Goal: Information Seeking & Learning: Learn about a topic

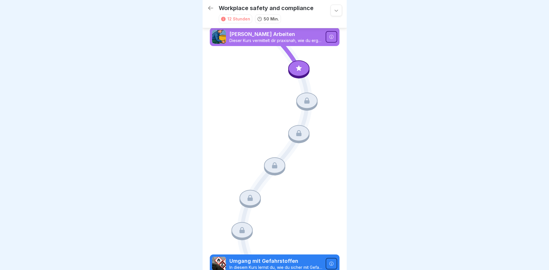
click at [298, 70] on icon at bounding box center [298, 68] width 7 height 7
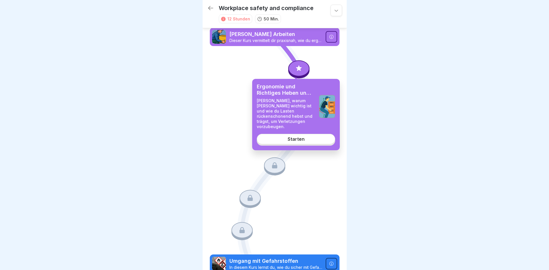
click at [300, 137] on div "Starten" at bounding box center [296, 139] width 17 height 5
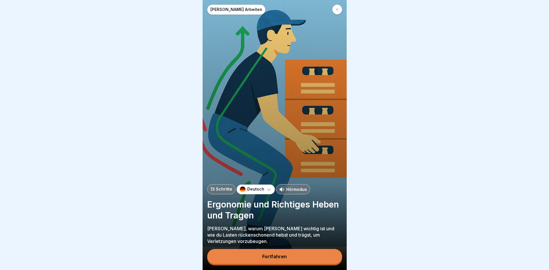
click at [280, 259] on div "Fortfahren" at bounding box center [274, 256] width 24 height 5
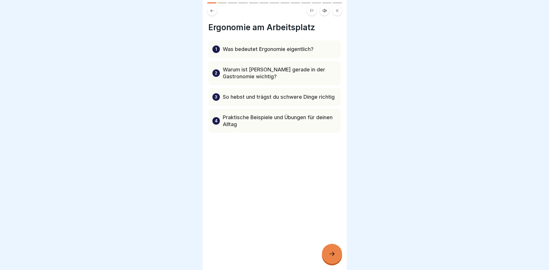
click at [211, 11] on icon at bounding box center [211, 10] width 3 height 3
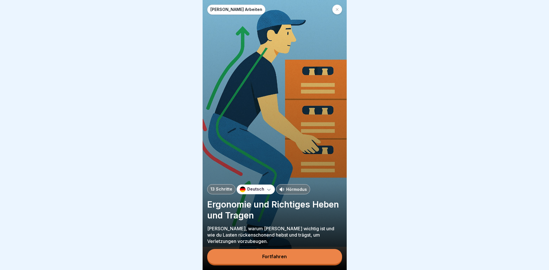
click at [268, 193] on icon at bounding box center [269, 190] width 6 height 6
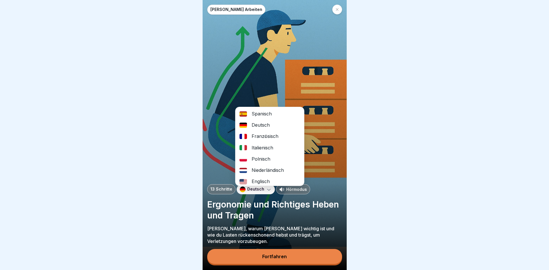
click at [273, 159] on div "Polnisch" at bounding box center [269, 159] width 69 height 11
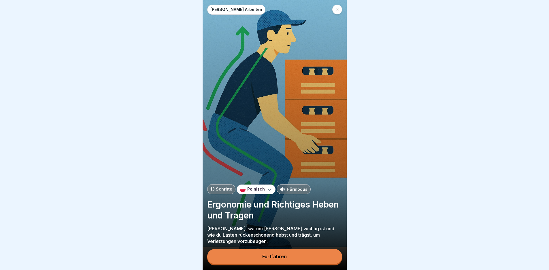
click at [293, 263] on button "Fortfahren" at bounding box center [274, 256] width 135 height 15
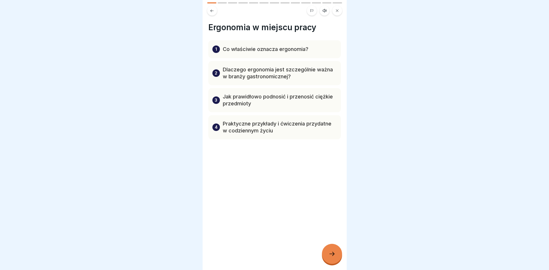
click at [299, 93] on p "Jak prawidłowo podnosić i przenosić ciężkie przedmioty" at bounding box center [280, 100] width 114 height 14
click at [229, 95] on p "Jak prawidłowo podnosić i przenosić ciężkie przedmioty" at bounding box center [280, 100] width 114 height 14
click at [335, 264] on div at bounding box center [332, 254] width 20 height 20
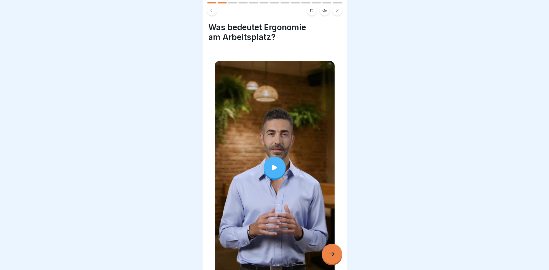
click at [275, 157] on div at bounding box center [275, 168] width 22 height 22
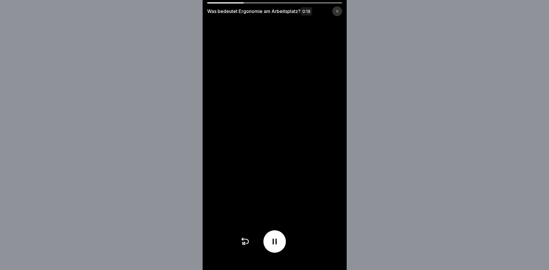
click at [261, 140] on video at bounding box center [275, 135] width 144 height 270
click at [434, 169] on div "Was bedeutet Ergonomie am Arbeitsplatz? 0:18" at bounding box center [274, 135] width 549 height 270
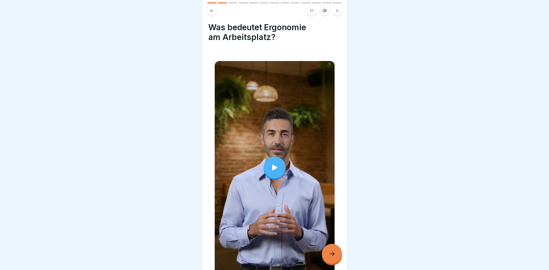
click at [273, 164] on icon at bounding box center [275, 168] width 8 height 8
click at [332, 258] on icon at bounding box center [332, 254] width 7 height 7
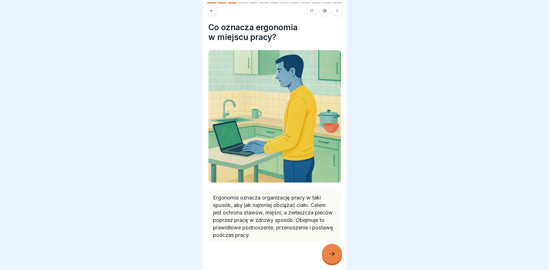
click at [331, 258] on icon at bounding box center [332, 254] width 7 height 7
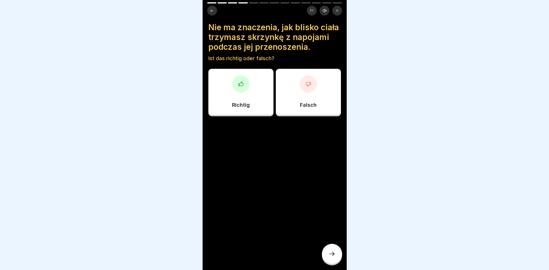
click at [308, 93] on div at bounding box center [308, 84] width 17 height 17
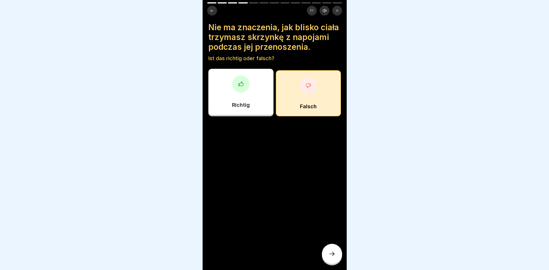
click at [333, 258] on icon at bounding box center [332, 254] width 7 height 7
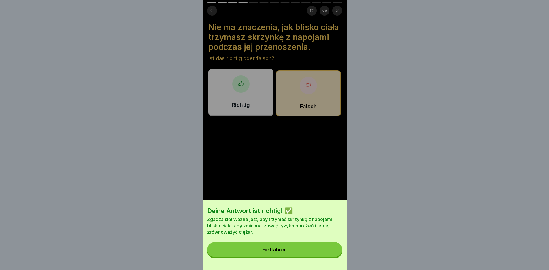
click at [290, 254] on button "Fortfahren" at bounding box center [274, 249] width 135 height 15
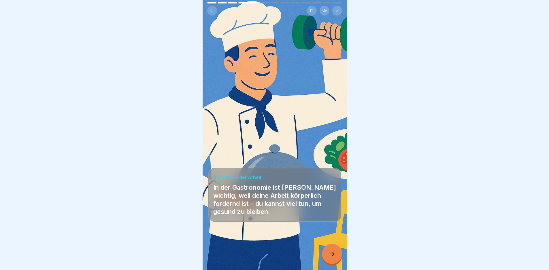
click at [335, 262] on div at bounding box center [332, 254] width 20 height 20
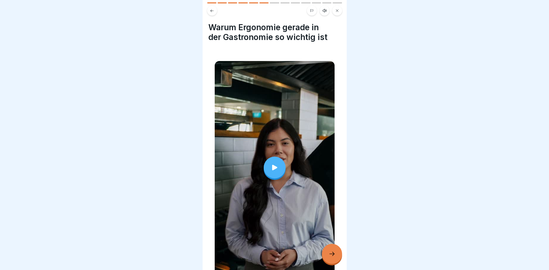
click at [273, 166] on icon at bounding box center [275, 168] width 8 height 8
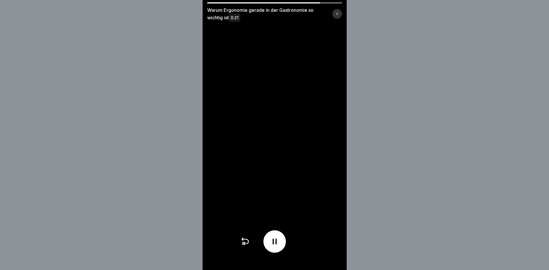
click at [293, 185] on video at bounding box center [275, 135] width 144 height 270
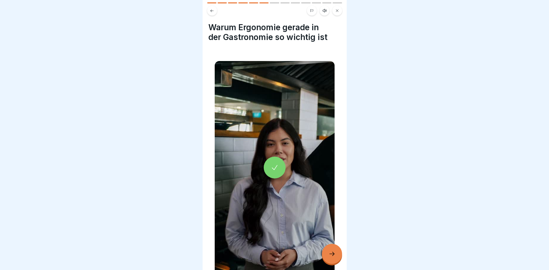
click at [271, 166] on icon at bounding box center [275, 168] width 8 height 8
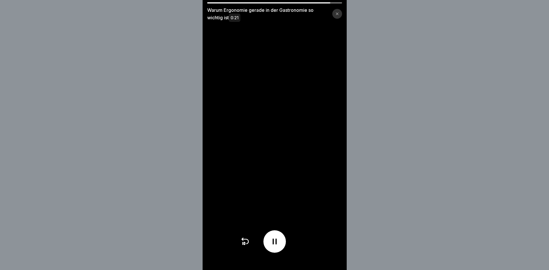
click at [300, 176] on video at bounding box center [275, 135] width 144 height 270
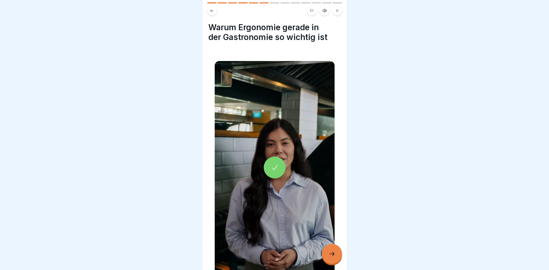
click at [271, 168] on icon at bounding box center [275, 168] width 8 height 8
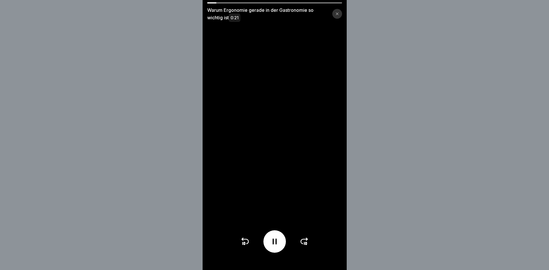
click at [303, 244] on icon at bounding box center [304, 241] width 9 height 9
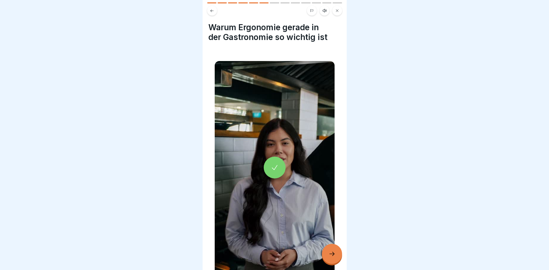
click at [271, 165] on icon at bounding box center [275, 168] width 8 height 8
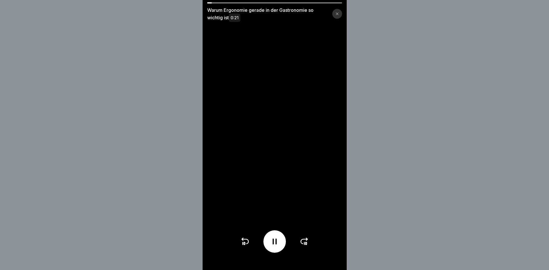
click at [307, 246] on icon at bounding box center [304, 241] width 9 height 9
click at [277, 244] on icon at bounding box center [275, 242] width 4 height 6
click at [278, 244] on icon at bounding box center [274, 241] width 9 height 9
click at [277, 244] on icon at bounding box center [275, 242] width 4 height 6
click at [278, 244] on icon at bounding box center [274, 241] width 9 height 9
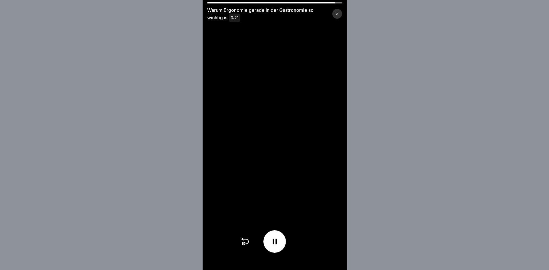
click at [277, 244] on icon at bounding box center [275, 242] width 4 height 6
click at [278, 244] on icon at bounding box center [274, 241] width 9 height 9
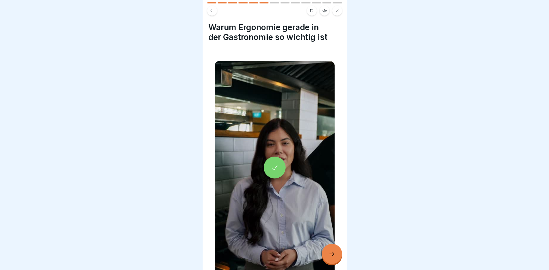
click at [332, 255] on div at bounding box center [332, 254] width 20 height 20
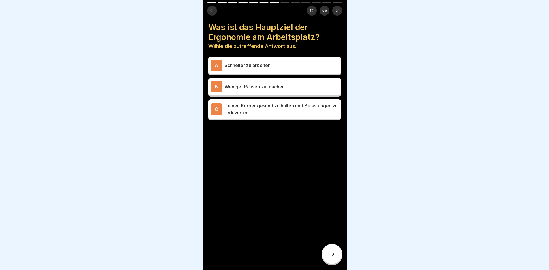
click at [295, 115] on p "Deinen Körper gesund zu halten und Belastungen zu reduzieren" at bounding box center [282, 109] width 114 height 14
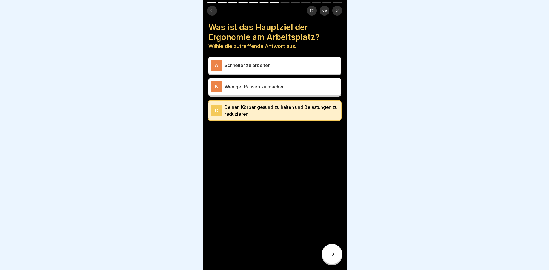
click at [333, 258] on icon at bounding box center [332, 254] width 7 height 7
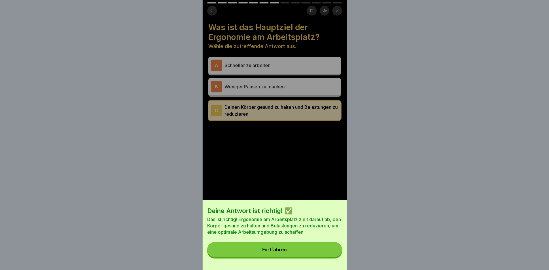
click at [296, 254] on button "Fortfahren" at bounding box center [274, 249] width 135 height 15
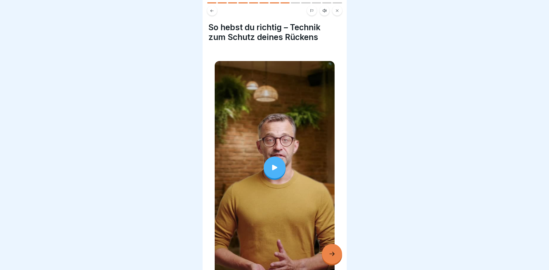
click at [272, 160] on div at bounding box center [275, 168] width 22 height 22
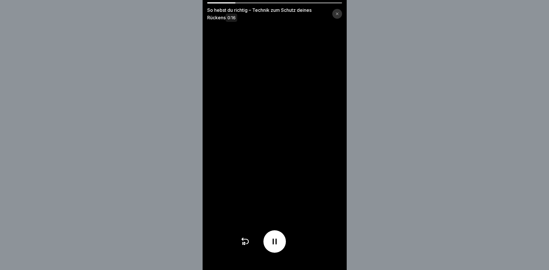
click at [279, 246] on icon at bounding box center [274, 241] width 9 height 9
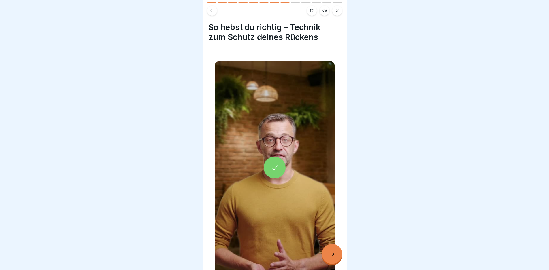
click at [332, 255] on div at bounding box center [332, 254] width 20 height 20
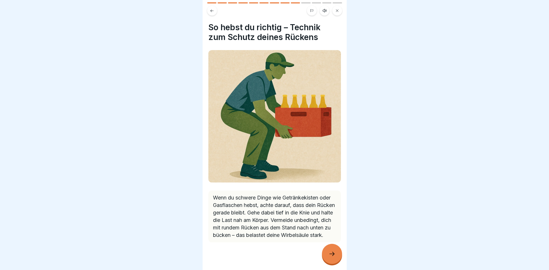
scroll to position [10, 0]
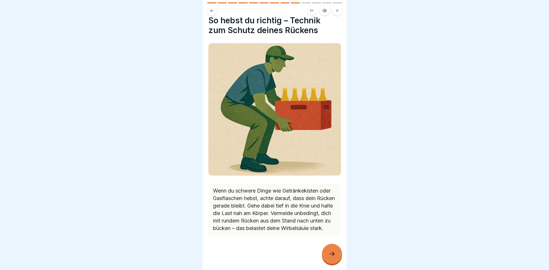
click at [331, 263] on div at bounding box center [332, 254] width 20 height 20
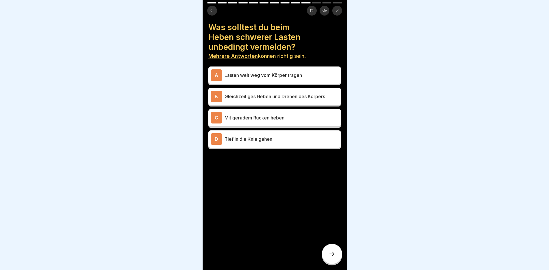
click at [268, 98] on p "Gleichzeitiges Heben und Drehen des Körpers" at bounding box center [282, 96] width 114 height 7
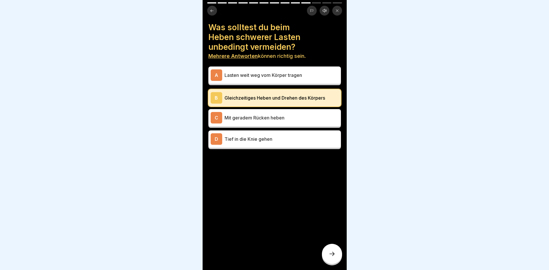
click at [287, 72] on p "Lasten weit weg vom Körper tragen" at bounding box center [282, 75] width 114 height 7
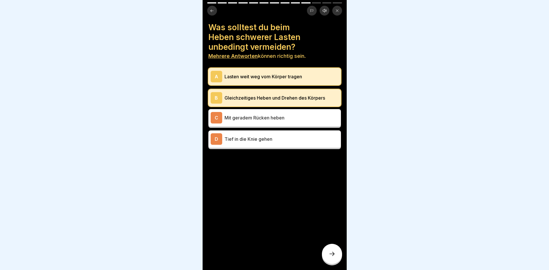
click at [293, 117] on p "Mit geradem Rücken heben" at bounding box center [282, 117] width 114 height 7
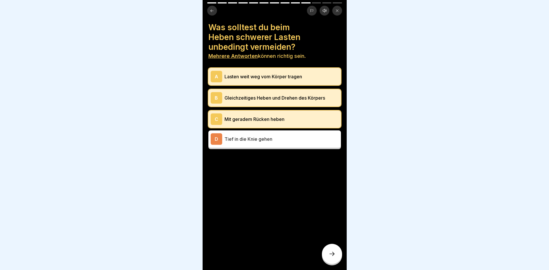
click at [287, 97] on p "Gleichzeitiges Heben und Drehen des Körpers" at bounding box center [282, 98] width 114 height 7
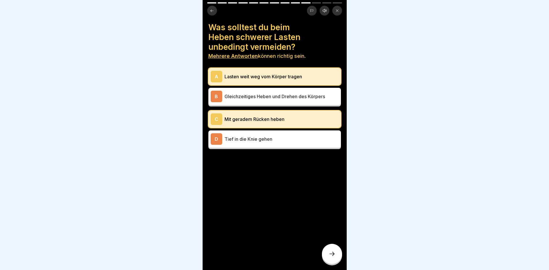
click at [300, 75] on p "Lasten weit weg vom Körper tragen" at bounding box center [282, 76] width 114 height 7
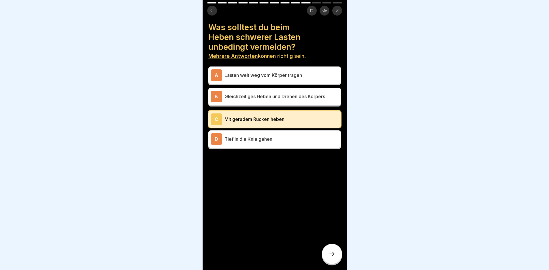
click at [295, 139] on p "Tief in die Knie gehen" at bounding box center [282, 139] width 114 height 7
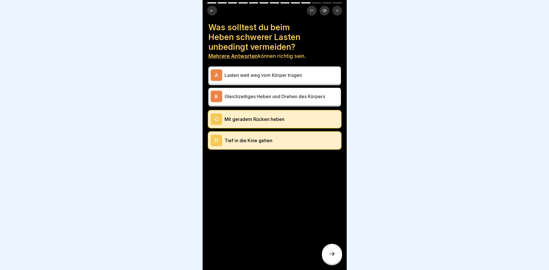
click at [334, 258] on icon at bounding box center [332, 254] width 7 height 7
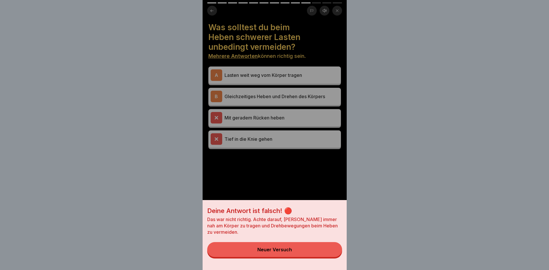
click at [300, 256] on button "Neuer Versuch" at bounding box center [274, 249] width 135 height 15
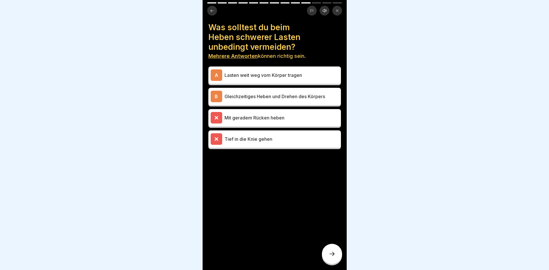
click at [335, 260] on div at bounding box center [332, 254] width 20 height 20
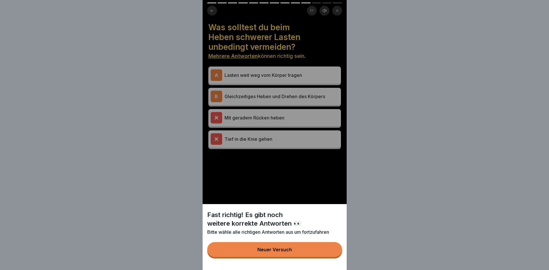
click at [301, 257] on button "Neuer Versuch" at bounding box center [274, 249] width 135 height 15
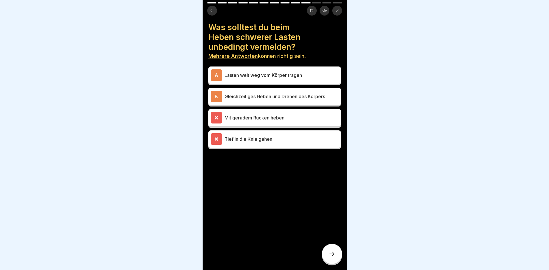
click at [264, 118] on p "Mit geradem Rücken heben" at bounding box center [282, 117] width 114 height 7
click at [263, 135] on div "Tief in die Knie gehen" at bounding box center [275, 139] width 128 height 12
click at [259, 68] on div "A Lasten weit weg vom Körper tragen" at bounding box center [274, 75] width 133 height 17
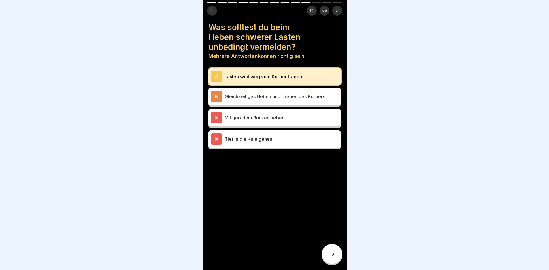
click at [258, 94] on p "Gleichzeitiges Heben und Drehen des Körpers" at bounding box center [282, 96] width 114 height 7
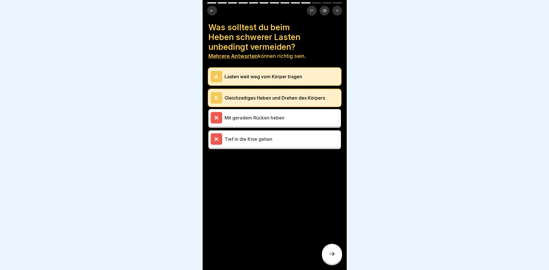
click at [271, 125] on div "Mit geradem Rücken heben" at bounding box center [274, 117] width 133 height 17
click at [333, 263] on div at bounding box center [332, 254] width 20 height 20
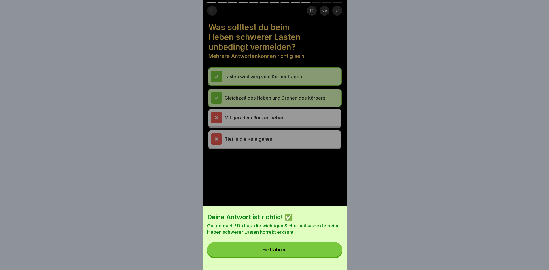
click at [291, 255] on button "Fortfahren" at bounding box center [274, 249] width 135 height 15
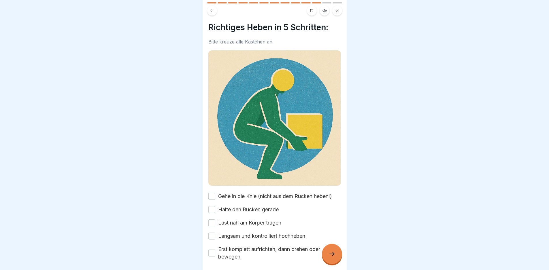
click at [214, 193] on button "Gehe in die Knie (nicht aus dem Rücken heben!)" at bounding box center [211, 196] width 7 height 7
click at [214, 220] on button "Last nah am Körper tragen" at bounding box center [211, 223] width 7 height 7
click at [211, 206] on button "Halte den Rücken gerade" at bounding box center [211, 209] width 7 height 7
click at [214, 233] on button "Langsam und kontrolliert hochheben" at bounding box center [211, 236] width 7 height 7
click at [210, 251] on button "Erst komplett aufrichten, dann drehen oder bewegen" at bounding box center [211, 253] width 7 height 7
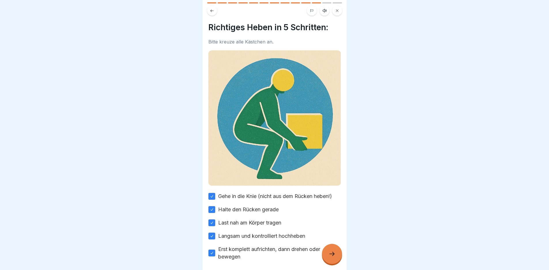
click at [335, 263] on div at bounding box center [332, 254] width 20 height 20
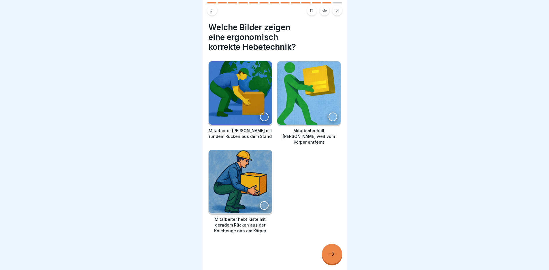
click at [262, 201] on div at bounding box center [264, 205] width 9 height 9
click at [329, 258] on icon at bounding box center [332, 254] width 7 height 7
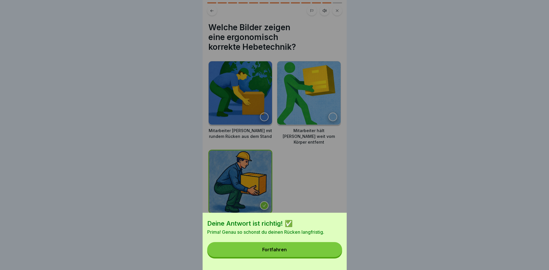
click at [310, 257] on button "Fortfahren" at bounding box center [274, 249] width 135 height 15
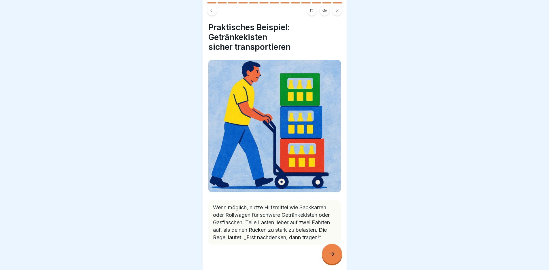
click at [334, 251] on div at bounding box center [332, 254] width 20 height 20
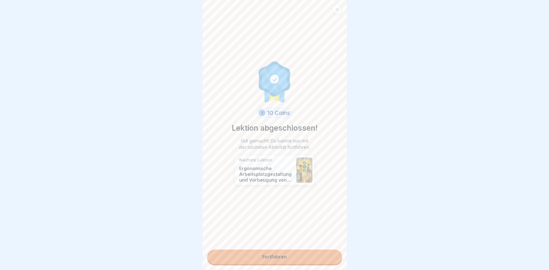
click at [292, 257] on link "Fortfahren" at bounding box center [274, 257] width 135 height 14
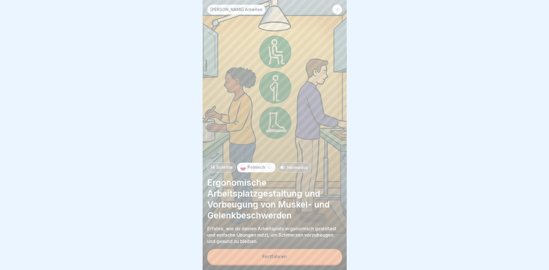
click at [282, 259] on div "Fortfahren" at bounding box center [274, 256] width 24 height 5
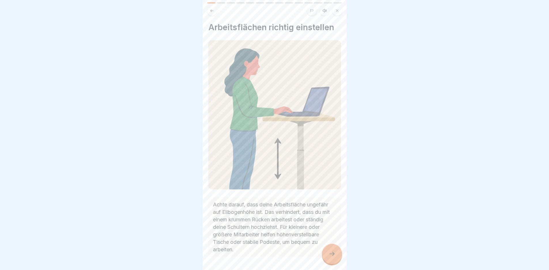
click at [329, 256] on icon at bounding box center [332, 254] width 7 height 7
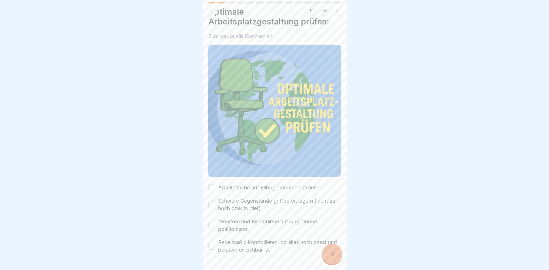
scroll to position [29, 0]
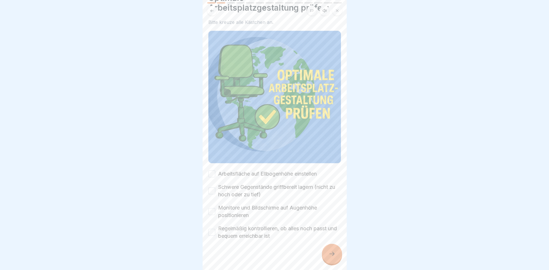
click at [209, 171] on button "Arbeitsfläche auf Ellbogenhöhe einstellen" at bounding box center [211, 174] width 7 height 7
click at [211, 184] on div "Schwere Gegenstände griffbereit lagern (nicht zu hoch oder zu tief)" at bounding box center [274, 191] width 133 height 15
click at [214, 188] on button "Schwere Gegenstände griffbereit lagern (nicht zu hoch oder zu tief)" at bounding box center [211, 191] width 7 height 7
click at [213, 210] on button "Monitore und Bildschirme auf Augenhöhe positionieren" at bounding box center [211, 211] width 7 height 7
click at [212, 231] on button "Regelmäßig kontrollieren, ob alles noch passt und bequem erreichbar ist" at bounding box center [211, 232] width 7 height 7
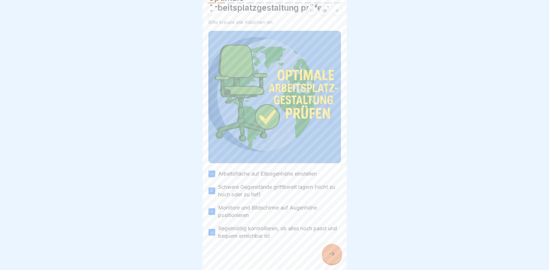
click at [334, 258] on icon at bounding box center [332, 254] width 7 height 7
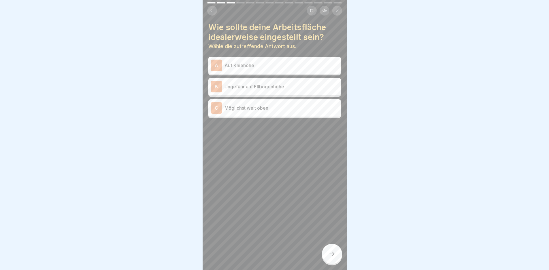
click at [258, 89] on p "Ungefähr auf Ellbogenhöhe" at bounding box center [282, 86] width 114 height 7
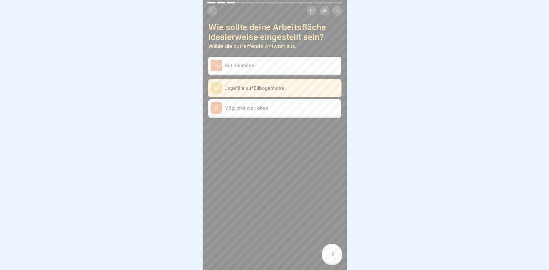
click at [333, 256] on icon at bounding box center [331, 254] width 5 height 4
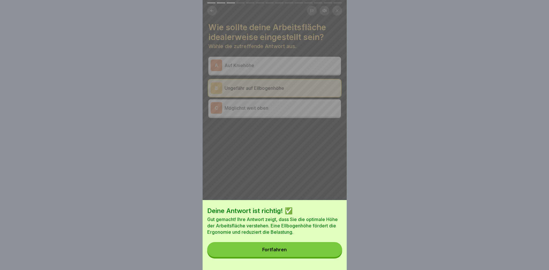
click at [304, 253] on button "Fortfahren" at bounding box center [274, 249] width 135 height 15
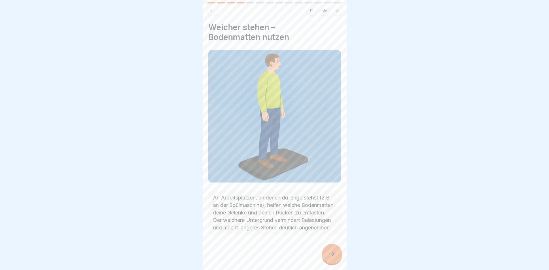
click at [333, 256] on icon at bounding box center [332, 254] width 7 height 7
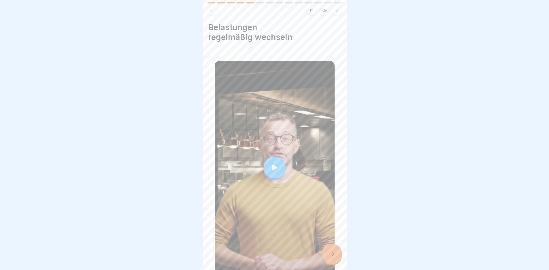
click at [276, 166] on div at bounding box center [275, 168] width 22 height 22
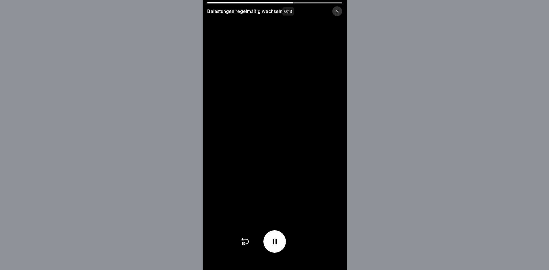
click at [279, 246] on icon at bounding box center [274, 241] width 9 height 9
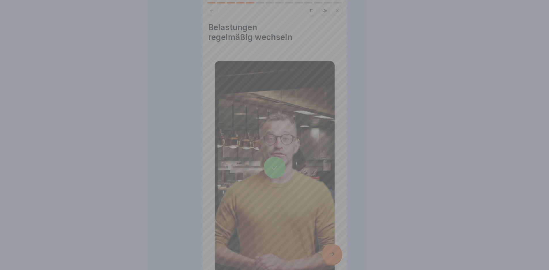
click at [288, 242] on div at bounding box center [274, 242] width 69 height 22
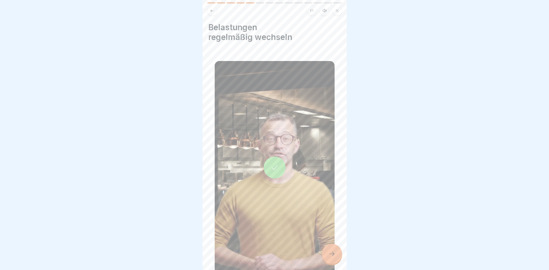
click at [335, 257] on div at bounding box center [332, 254] width 20 height 20
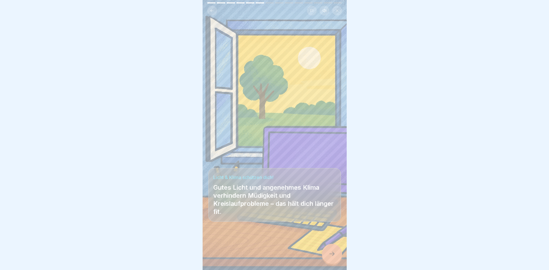
click at [332, 263] on div at bounding box center [332, 254] width 20 height 20
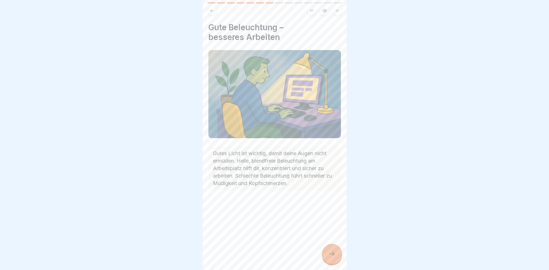
click at [515, 77] on div at bounding box center [274, 135] width 549 height 270
click at [334, 262] on div at bounding box center [332, 254] width 20 height 20
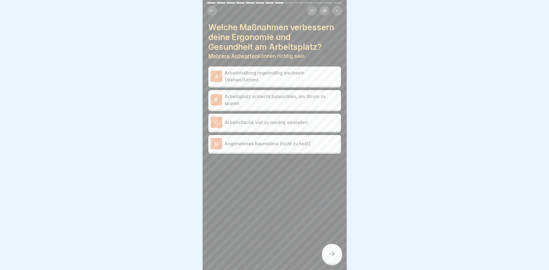
click at [294, 149] on div "D Angenehmes Raumklima (nicht zu heiß)" at bounding box center [275, 144] width 128 height 12
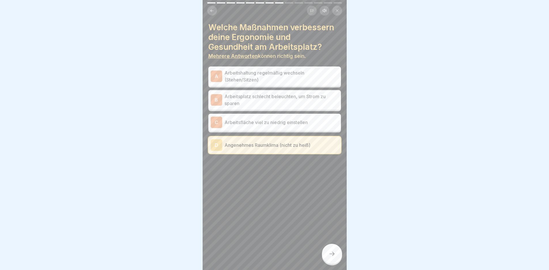
click at [309, 81] on p "Arbeitshaltung regelmäßig wechseln (Stehen/Sitzen)" at bounding box center [282, 76] width 114 height 14
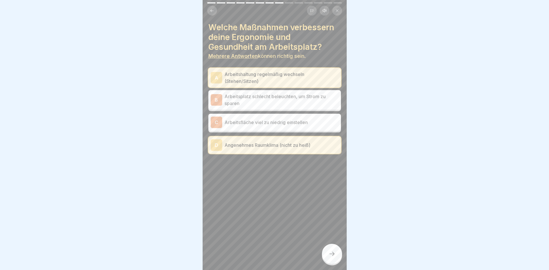
click at [332, 263] on div at bounding box center [332, 254] width 20 height 20
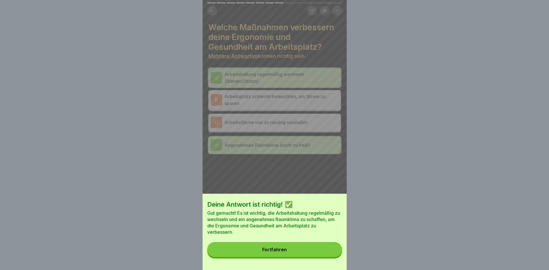
click at [292, 262] on div "Deine Antwort ist richtig! ✅ Gut gemacht! Es ist wichtig, die Arbeitshaltung re…" at bounding box center [275, 232] width 144 height 76
click at [294, 255] on button "Fortfahren" at bounding box center [274, 249] width 135 height 15
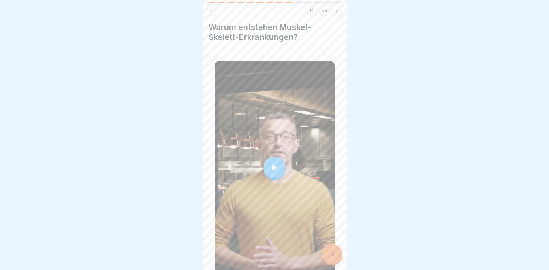
click at [264, 164] on div at bounding box center [275, 168] width 22 height 22
click at [327, 255] on div at bounding box center [332, 254] width 20 height 20
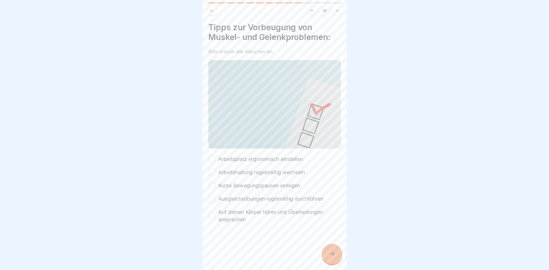
click at [214, 157] on button "Arbeitsplatz ergonomisch einstellen" at bounding box center [211, 159] width 7 height 7
click at [212, 170] on button "Arbeitshaltung regelmäßig wechseln" at bounding box center [211, 172] width 7 height 7
click at [211, 184] on button "Kurze Bewegungspausen einlegen" at bounding box center [211, 185] width 7 height 7
click at [212, 213] on button "Auf deinen Körper hören und Überlastungen ansprechen" at bounding box center [211, 216] width 7 height 7
click at [213, 196] on button "Ausgleichsübungen regelmäßig durchführen" at bounding box center [211, 199] width 7 height 7
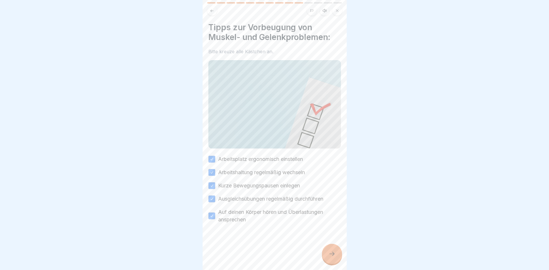
click at [337, 256] on div at bounding box center [332, 254] width 20 height 20
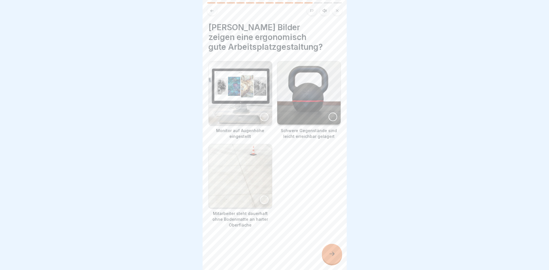
click at [264, 117] on div at bounding box center [264, 117] width 9 height 9
click at [329, 117] on div at bounding box center [333, 117] width 9 height 9
click at [326, 259] on div at bounding box center [332, 254] width 20 height 20
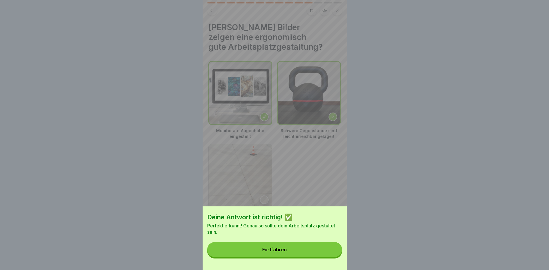
click at [309, 254] on button "Fortfahren" at bounding box center [274, 249] width 135 height 15
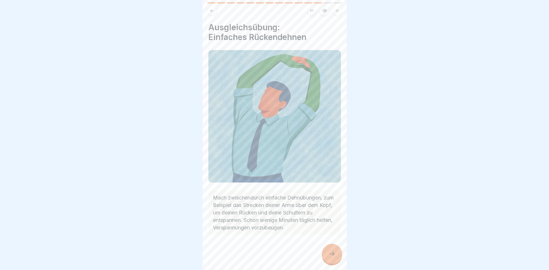
click at [330, 255] on div at bounding box center [332, 254] width 20 height 20
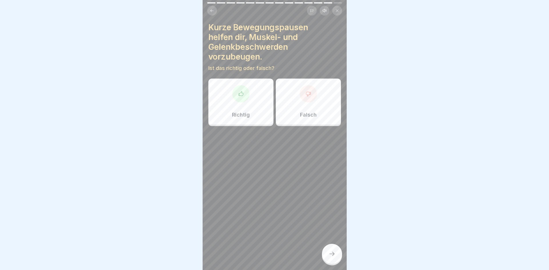
click at [230, 110] on div "Richtig" at bounding box center [240, 102] width 65 height 46
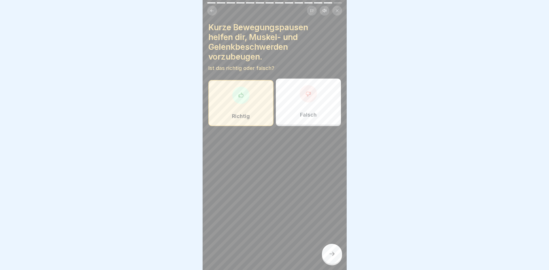
click at [333, 258] on icon at bounding box center [332, 254] width 7 height 7
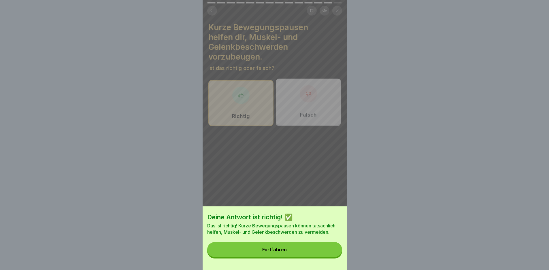
click at [303, 257] on button "Fortfahren" at bounding box center [274, 249] width 135 height 15
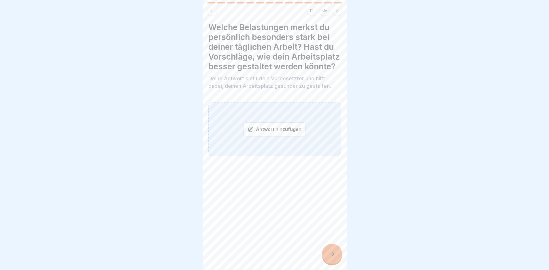
click at [327, 255] on div at bounding box center [332, 254] width 20 height 20
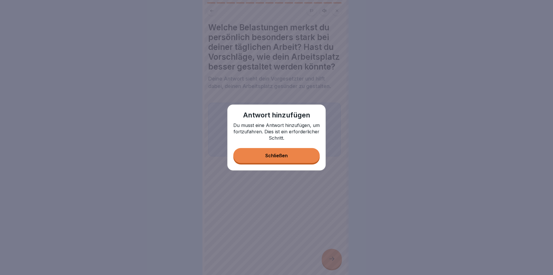
click at [281, 157] on div "Schließen" at bounding box center [276, 155] width 22 height 5
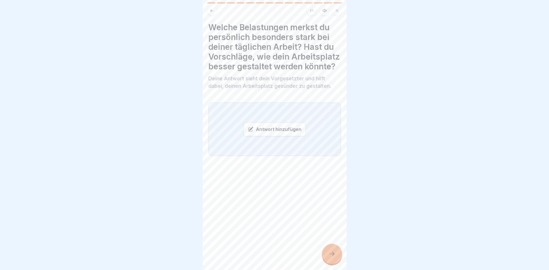
click at [284, 136] on div "Antwort hinzufügen" at bounding box center [275, 129] width 62 height 14
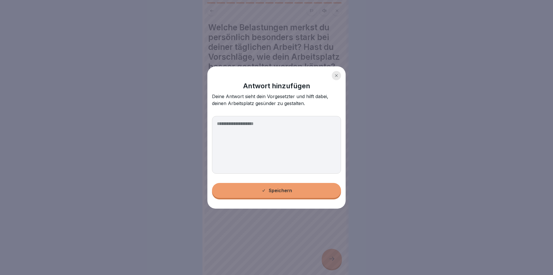
click at [275, 130] on textarea at bounding box center [276, 145] width 129 height 58
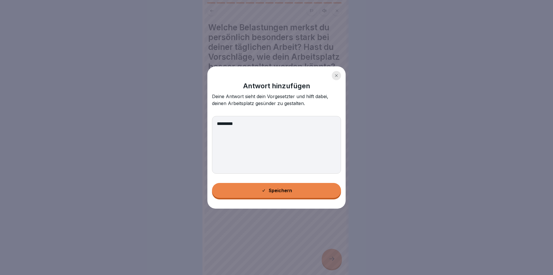
type textarea "*********"
click at [287, 195] on button "Speichern" at bounding box center [276, 190] width 129 height 15
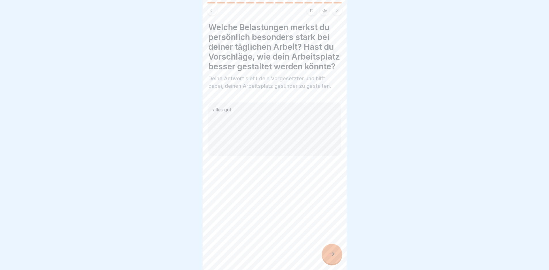
click at [333, 256] on icon at bounding box center [332, 254] width 7 height 7
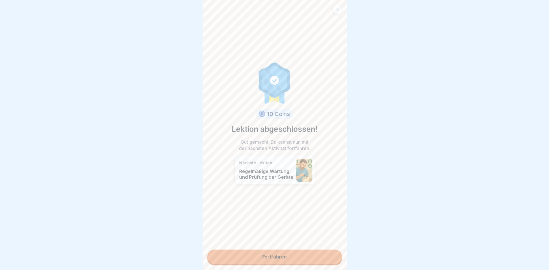
click at [290, 254] on link "Fortfahren" at bounding box center [274, 257] width 135 height 14
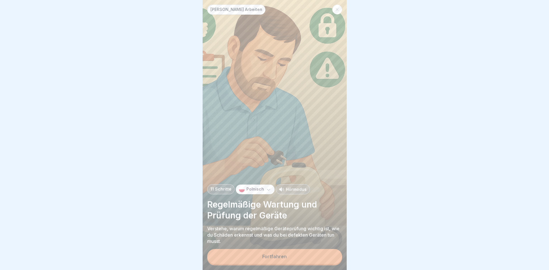
click at [301, 261] on button "Fortfahren" at bounding box center [274, 256] width 135 height 15
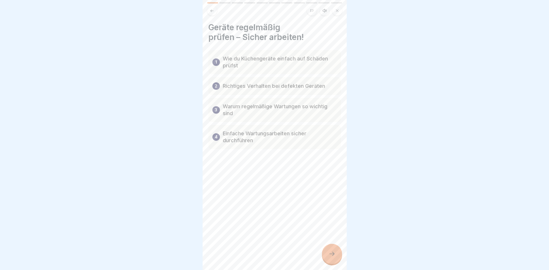
click at [334, 258] on icon at bounding box center [332, 254] width 7 height 7
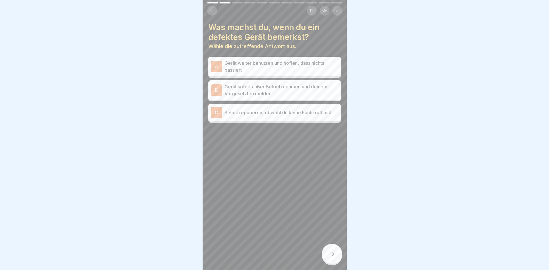
click at [242, 90] on p "Gerät sofort außer Betrieb nehmen und deinem Vorgesetzten melden" at bounding box center [282, 90] width 114 height 14
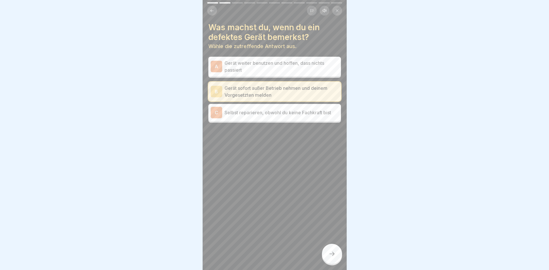
click at [334, 258] on icon at bounding box center [332, 254] width 7 height 7
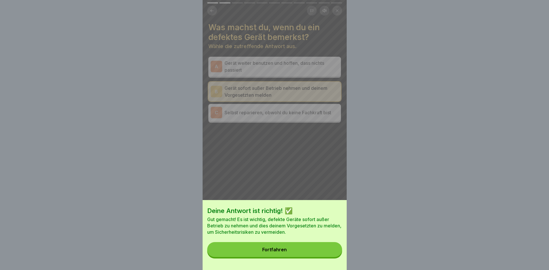
click at [322, 255] on button "Fortfahren" at bounding box center [274, 249] width 135 height 15
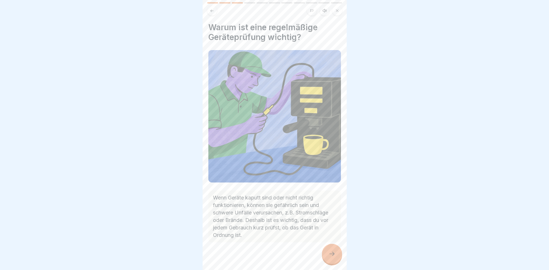
click at [333, 256] on icon at bounding box center [332, 254] width 7 height 7
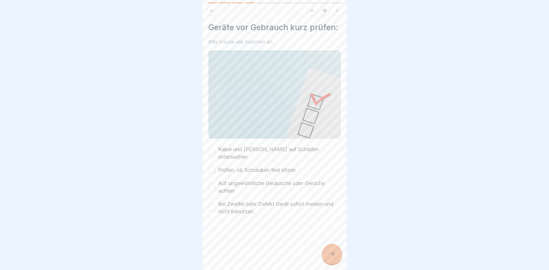
click at [213, 157] on button "Kabel und [PERSON_NAME] auf Schäden untersuchen" at bounding box center [211, 153] width 7 height 7
click at [215, 172] on div "Prüfen, ob Schrauben fest sitzen" at bounding box center [251, 170] width 87 height 7
click at [214, 171] on button "Prüfen, ob Schrauben fest sitzen" at bounding box center [211, 170] width 7 height 7
click at [213, 186] on button "Auf ungewöhnliche Geräusche oder Gerüche achten" at bounding box center [211, 187] width 7 height 7
click at [213, 207] on button "Bei Zweifel oder Defekt Gerät sofort melden und nicht benutzen" at bounding box center [211, 208] width 7 height 7
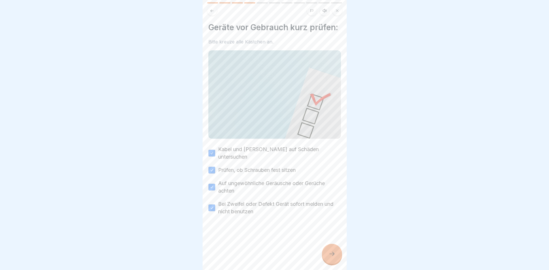
click at [329, 255] on div at bounding box center [332, 254] width 20 height 20
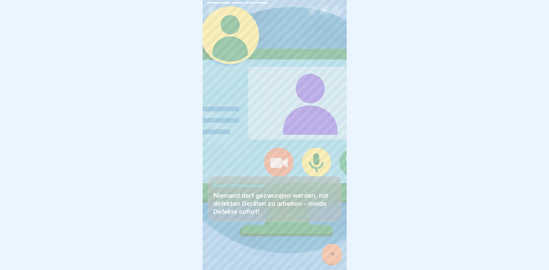
click at [334, 258] on icon at bounding box center [332, 254] width 7 height 7
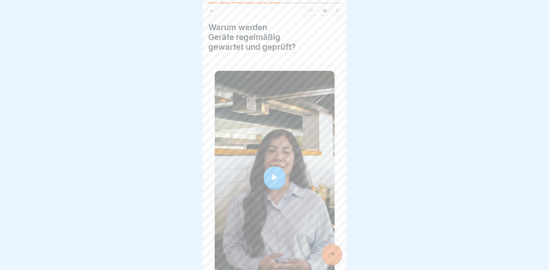
click at [272, 175] on icon at bounding box center [274, 177] width 5 height 5
click at [336, 259] on div at bounding box center [332, 254] width 20 height 20
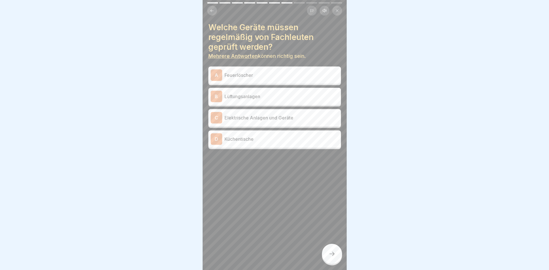
click at [255, 74] on p "Feuerlöscher" at bounding box center [282, 75] width 114 height 7
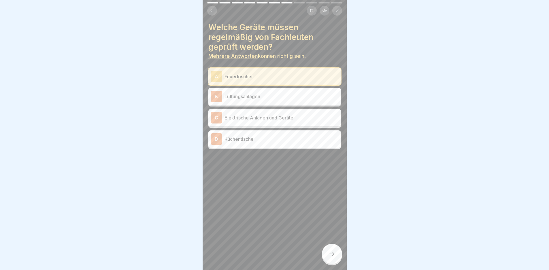
click at [251, 97] on p "Lüftungsanlagen" at bounding box center [282, 96] width 114 height 7
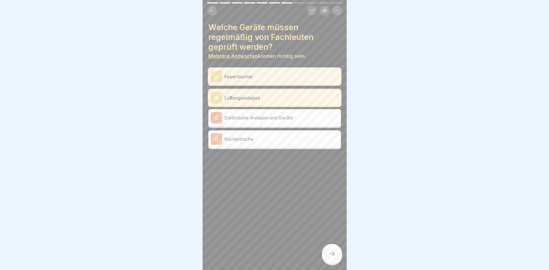
click at [255, 112] on div "C Elektrische Anlagen und Geräte" at bounding box center [275, 118] width 128 height 12
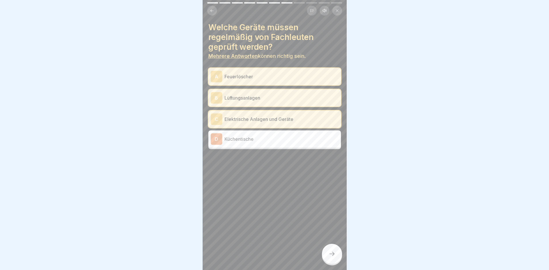
click at [329, 257] on icon at bounding box center [332, 254] width 7 height 7
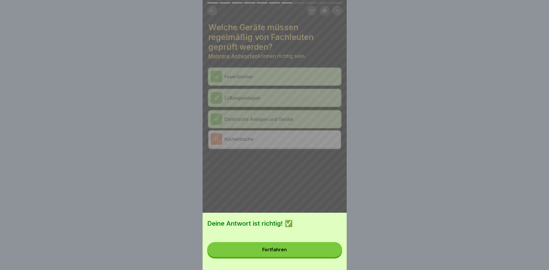
click at [292, 253] on button "Fortfahren" at bounding box center [274, 249] width 135 height 15
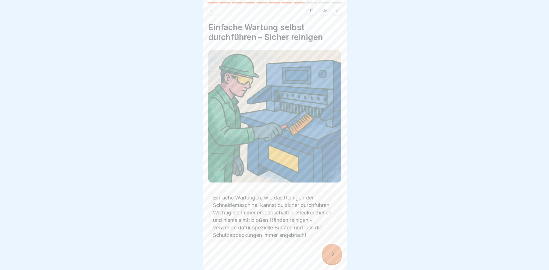
click at [335, 258] on icon at bounding box center [332, 254] width 7 height 7
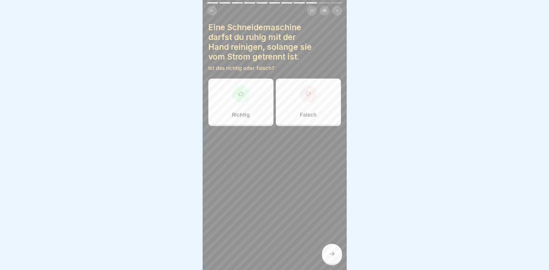
click at [305, 93] on icon at bounding box center [308, 94] width 6 height 6
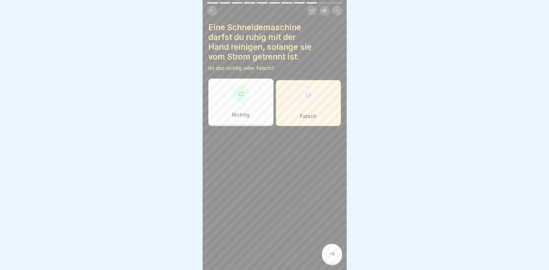
click at [331, 251] on div at bounding box center [332, 254] width 20 height 20
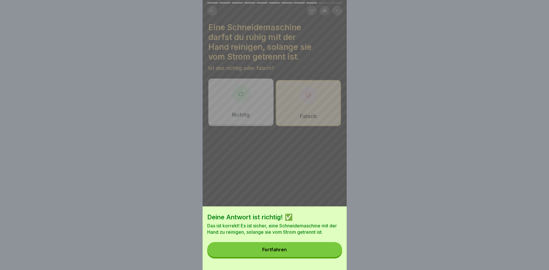
click at [314, 255] on button "Fortfahren" at bounding box center [274, 249] width 135 height 15
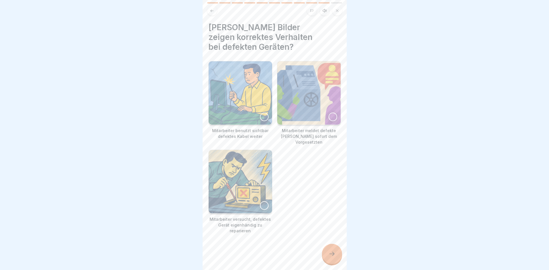
click at [334, 258] on icon at bounding box center [332, 254] width 7 height 7
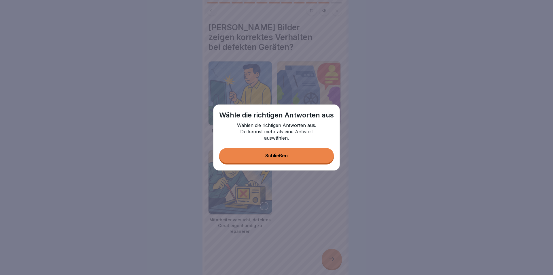
click at [298, 159] on button "Schließen" at bounding box center [276, 155] width 115 height 15
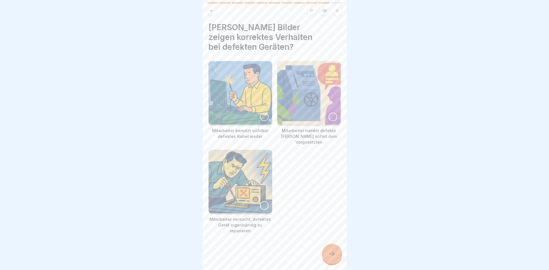
click at [329, 113] on div at bounding box center [333, 117] width 9 height 9
click at [331, 258] on icon at bounding box center [332, 254] width 7 height 7
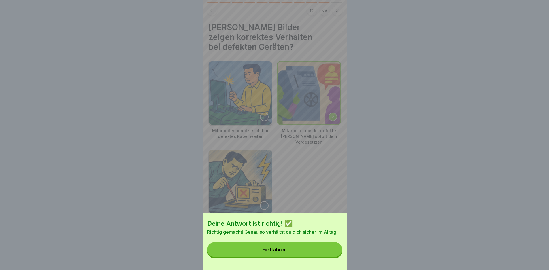
click at [317, 255] on button "Fortfahren" at bounding box center [274, 249] width 135 height 15
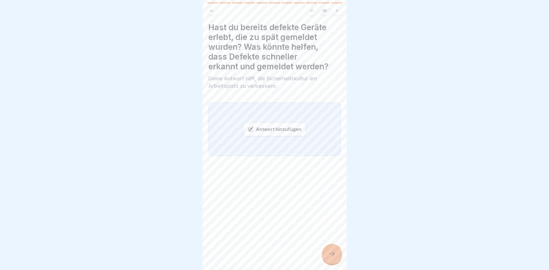
click at [289, 129] on div "Antwort hinzufügen" at bounding box center [275, 129] width 62 height 14
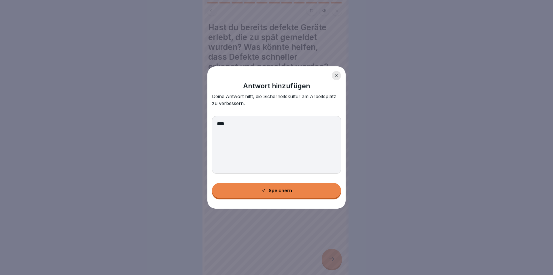
type textarea "****"
click at [283, 188] on div "Speichern" at bounding box center [276, 190] width 31 height 5
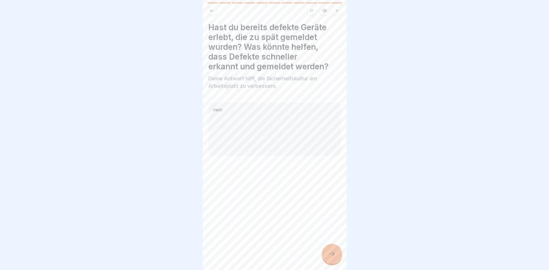
click at [335, 257] on div at bounding box center [332, 254] width 20 height 20
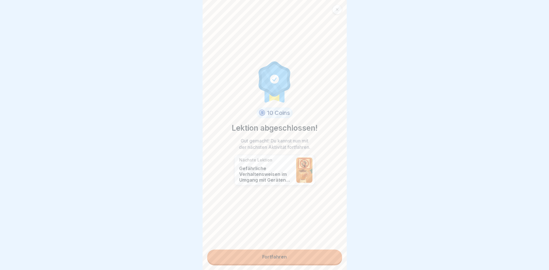
click at [293, 256] on link "Fortfahren" at bounding box center [274, 257] width 135 height 14
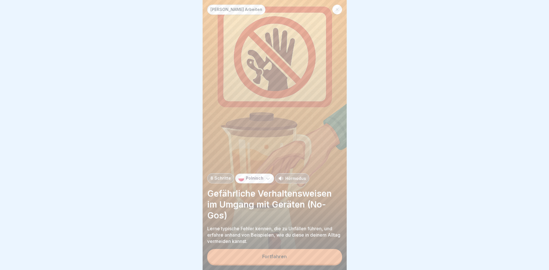
click at [291, 258] on button "Fortfahren" at bounding box center [274, 256] width 135 height 15
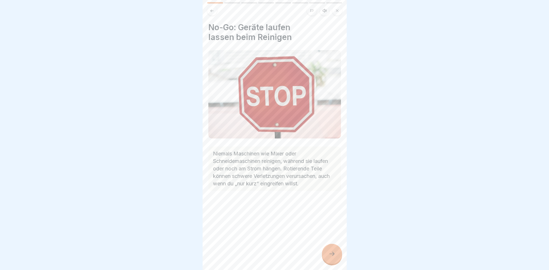
click at [333, 258] on icon at bounding box center [332, 254] width 7 height 7
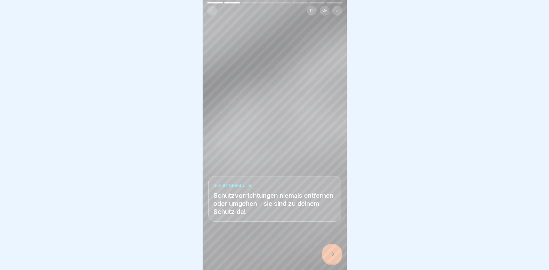
click at [333, 258] on icon at bounding box center [332, 254] width 7 height 7
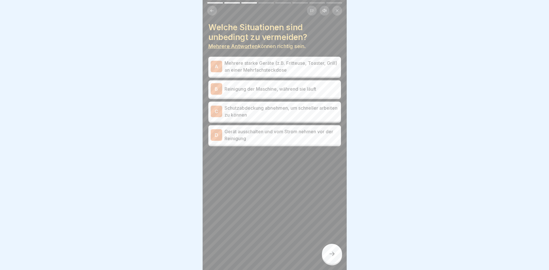
click at [296, 71] on p "Mehrere starke Geräte (z.B. Fritteuse, Toaster, Grill) an einer Mehrfachsteckdo…" at bounding box center [282, 67] width 114 height 14
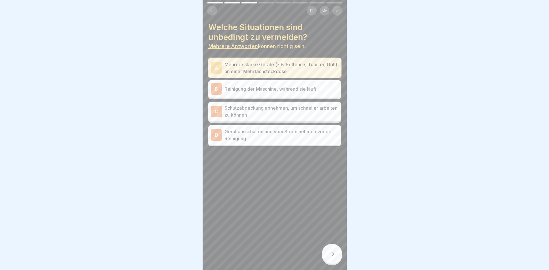
click at [295, 89] on p "Reinigung der Maschine, während sie läuft" at bounding box center [282, 89] width 114 height 7
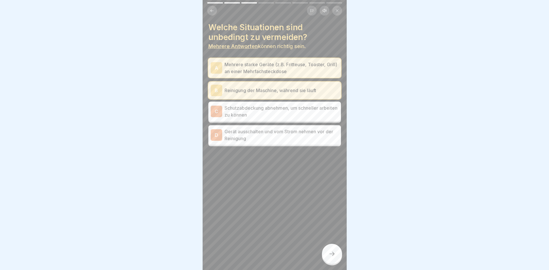
click at [295, 109] on p "Schutzabdeckung abnehmen, um schneller arbeiten zu können" at bounding box center [282, 112] width 114 height 14
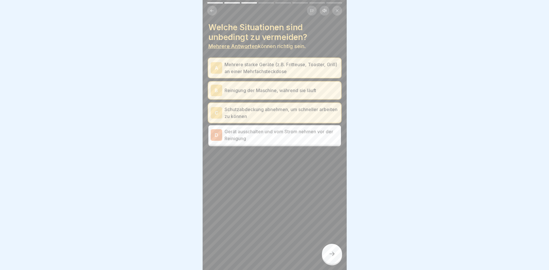
click at [333, 258] on icon at bounding box center [332, 254] width 7 height 7
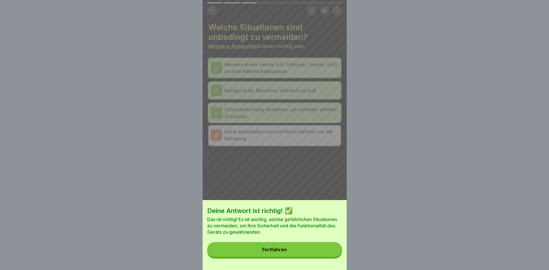
click at [327, 257] on button "Fortfahren" at bounding box center [274, 249] width 135 height 15
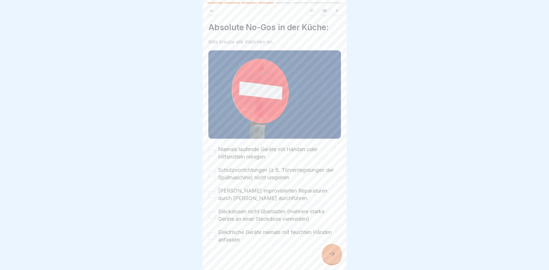
click at [211, 151] on button "Niemals laufende Geräte mit Händen oder Hilfsmitteln reinigen" at bounding box center [211, 153] width 7 height 7
click at [212, 171] on button "Schutzvorrichtungen (z.B. Türverriegelungen der Spülmaschine) nicht umgehen" at bounding box center [211, 174] width 7 height 7
click at [214, 193] on button "[PERSON_NAME] improvisierten Reparaturen durch [PERSON_NAME] durchführen" at bounding box center [211, 194] width 7 height 7
click at [214, 212] on button "Steckdosen nicht überlasten (mehrere starke Geräte an einer Steckdose vermeiden)" at bounding box center [211, 215] width 7 height 7
click at [213, 229] on div "Elektrische Geräte niemals mit feuchten Händen anfassen" at bounding box center [274, 236] width 133 height 15
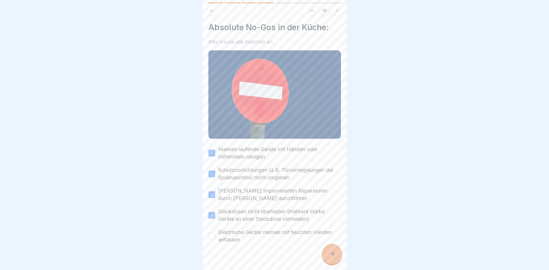
click at [215, 233] on button "Elektrische Geräte niemals mit feuchten Händen anfassen" at bounding box center [211, 236] width 7 height 7
click at [333, 255] on div at bounding box center [332, 254] width 20 height 20
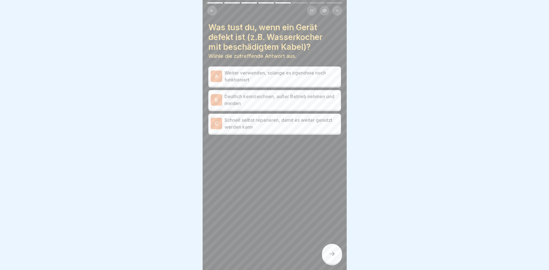
click at [265, 97] on p "Deutlich kennzeichnen, außer Betrieb nehmen und melden" at bounding box center [282, 100] width 114 height 14
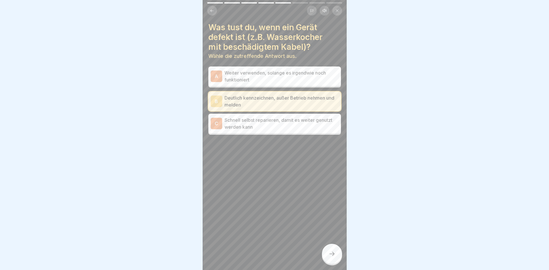
click at [334, 263] on div at bounding box center [332, 254] width 20 height 20
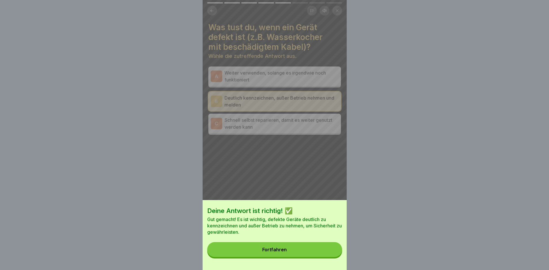
click at [309, 257] on button "Fortfahren" at bounding box center [274, 249] width 135 height 15
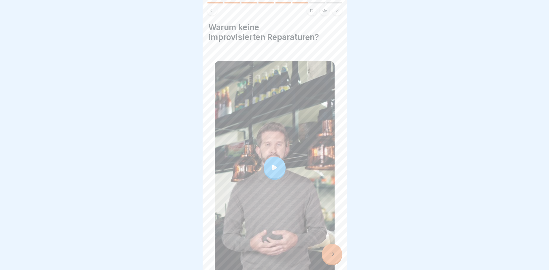
click at [274, 171] on div at bounding box center [275, 168] width 22 height 22
click at [328, 255] on div at bounding box center [332, 254] width 20 height 20
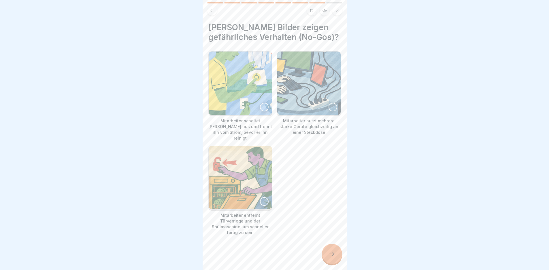
click at [261, 112] on div at bounding box center [264, 107] width 9 height 9
click at [335, 258] on icon at bounding box center [332, 254] width 7 height 7
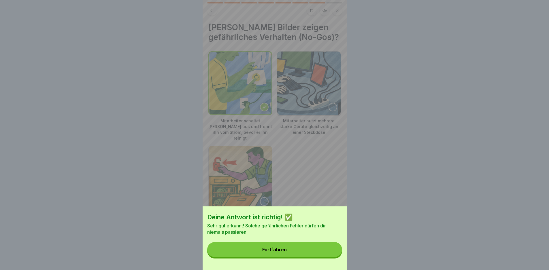
click at [298, 256] on button "Fortfahren" at bounding box center [274, 249] width 135 height 15
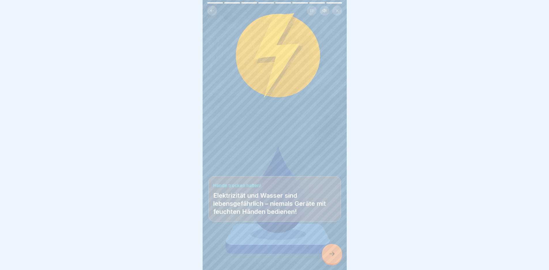
click at [336, 257] on div at bounding box center [332, 254] width 20 height 20
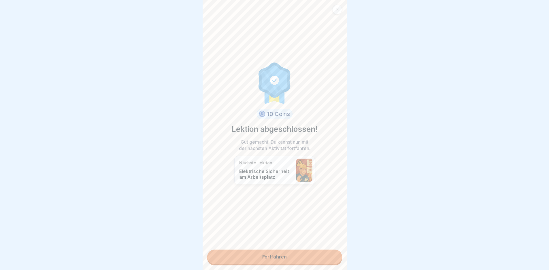
click at [299, 260] on link "Fortfahren" at bounding box center [274, 257] width 135 height 14
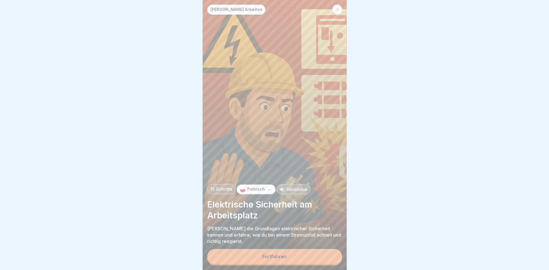
click at [299, 260] on button "Fortfahren" at bounding box center [274, 256] width 135 height 15
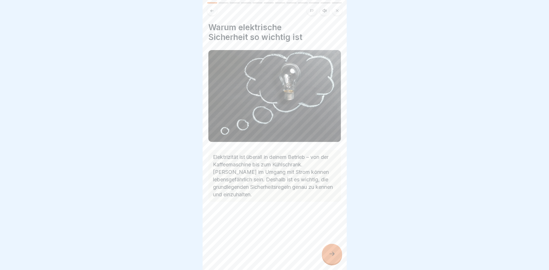
click at [332, 258] on icon at bounding box center [332, 254] width 7 height 7
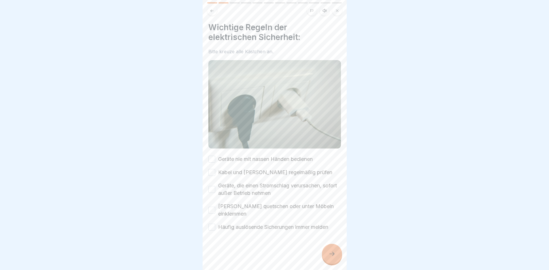
click at [212, 156] on button "Geräte nie mit nassen Händen bedienen" at bounding box center [211, 159] width 7 height 7
click at [212, 170] on button "Kabel und [PERSON_NAME] regelmäßig prüfen" at bounding box center [211, 172] width 7 height 7
click at [213, 186] on button "Geräte, die einen Stromschlag verursachen, sofort außer Betrieb nehmen" at bounding box center [211, 189] width 7 height 7
click at [215, 203] on div "[PERSON_NAME] quetschen oder unter Möbeln einklemmen" at bounding box center [274, 210] width 133 height 15
click at [214, 209] on button "[PERSON_NAME] quetschen oder unter Möbeln einklemmen" at bounding box center [211, 210] width 7 height 7
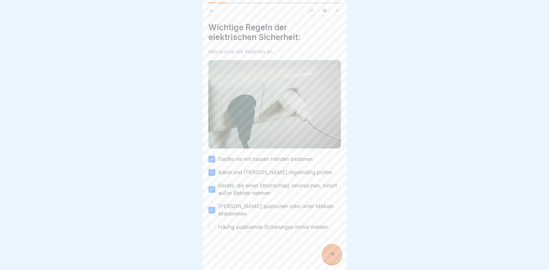
click at [215, 225] on button "Häufig auslösende Sicherungen immer melden" at bounding box center [211, 227] width 7 height 7
click at [335, 261] on div at bounding box center [332, 254] width 20 height 20
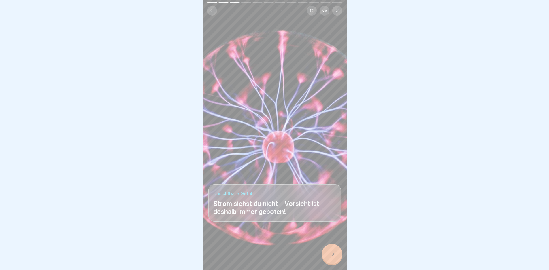
click at [337, 259] on div at bounding box center [332, 254] width 20 height 20
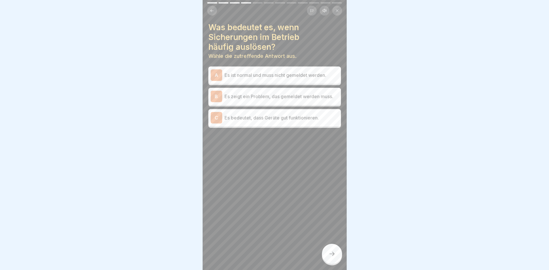
click at [287, 99] on p "Es zeigt ein Problem, das gemeldet werden muss." at bounding box center [282, 96] width 114 height 7
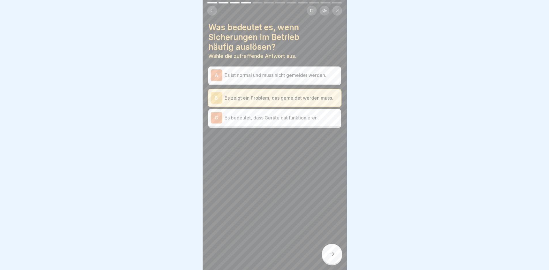
click at [333, 258] on icon at bounding box center [332, 254] width 7 height 7
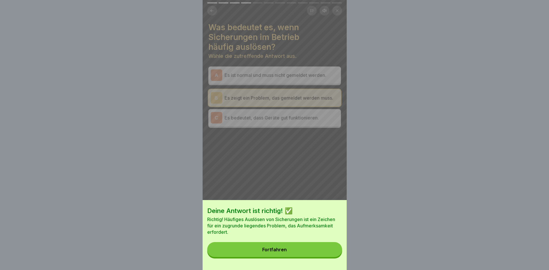
click at [302, 256] on button "Fortfahren" at bounding box center [274, 249] width 135 height 15
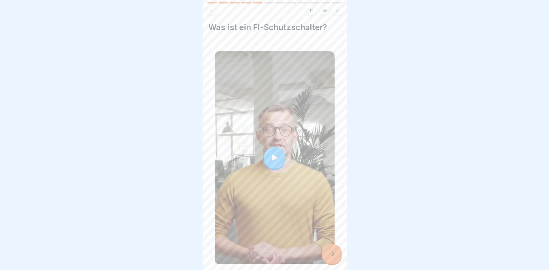
click at [271, 161] on div at bounding box center [275, 158] width 22 height 22
click at [337, 262] on div at bounding box center [332, 254] width 20 height 20
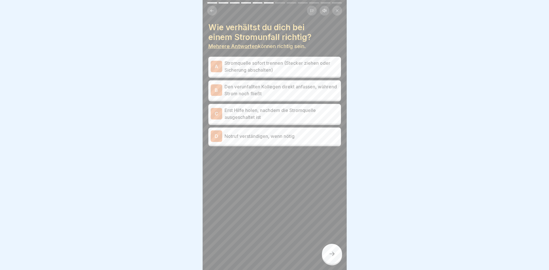
click at [290, 66] on p "Stromquelle sofort trennen (Stecker ziehen oder Sicherung abschalten)" at bounding box center [282, 67] width 114 height 14
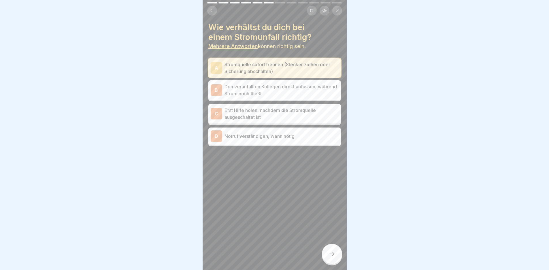
click at [288, 114] on p "Erst Hilfe holen, nachdem die Stromquelle ausgeschaltet ist" at bounding box center [282, 114] width 114 height 14
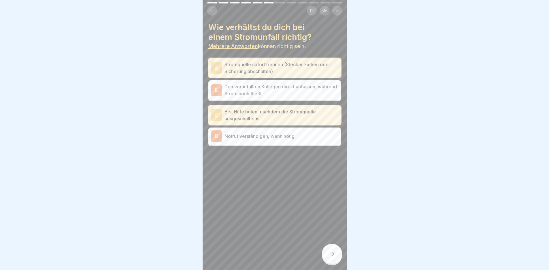
click at [286, 143] on div "D Notruf verständigen, wenn nötig" at bounding box center [274, 136] width 133 height 17
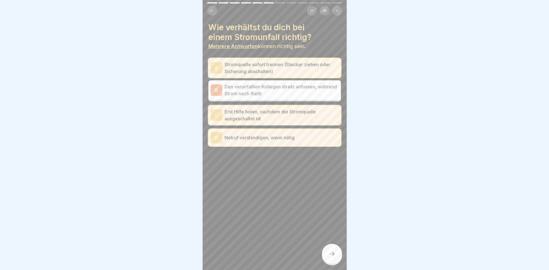
click at [333, 264] on div at bounding box center [332, 254] width 20 height 20
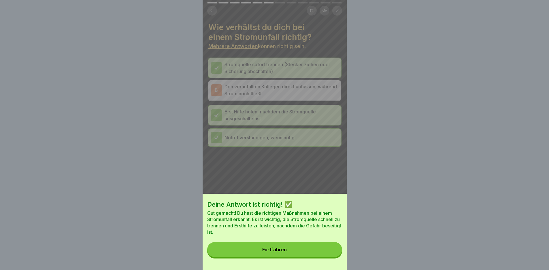
click at [313, 257] on button "Fortfahren" at bounding box center [274, 249] width 135 height 15
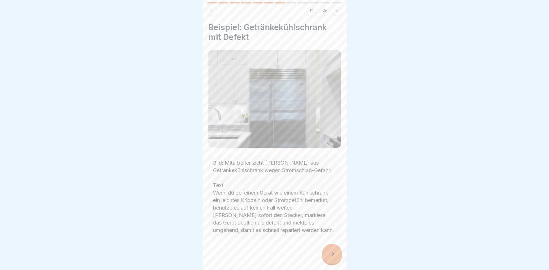
click at [328, 249] on div "[PERSON_NAME] Arbeiten 12 Schritte Polnisch Hörmodus Elektrische Sicherheit am …" at bounding box center [275, 135] width 144 height 270
click at [332, 258] on icon at bounding box center [332, 254] width 7 height 7
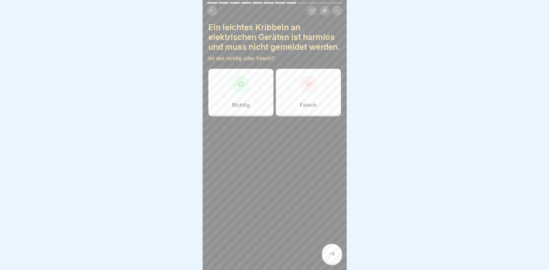
click at [308, 104] on div "Falsch" at bounding box center [308, 92] width 65 height 46
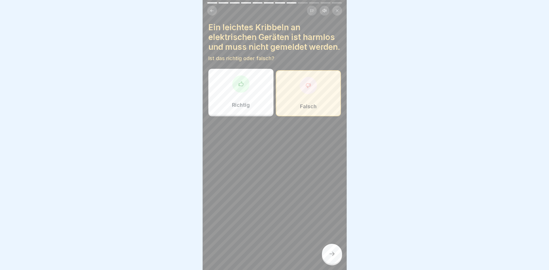
click at [331, 258] on icon at bounding box center [332, 254] width 7 height 7
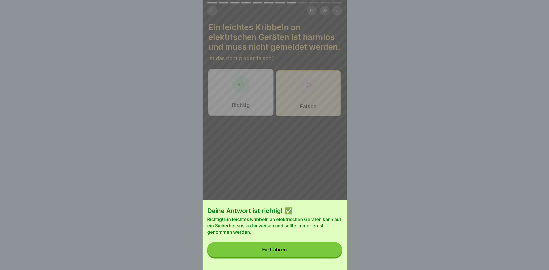
click at [302, 252] on button "Fortfahren" at bounding box center [274, 249] width 135 height 15
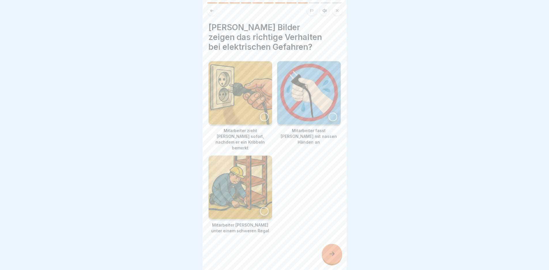
click at [263, 115] on div at bounding box center [264, 117] width 9 height 9
click at [329, 114] on div at bounding box center [333, 117] width 9 height 9
click at [331, 116] on div at bounding box center [333, 117] width 9 height 9
click at [332, 263] on div at bounding box center [332, 254] width 20 height 20
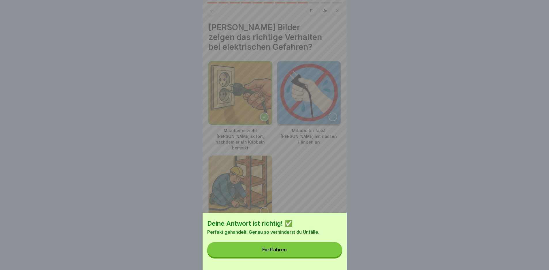
click at [319, 257] on button "Fortfahren" at bounding box center [274, 249] width 135 height 15
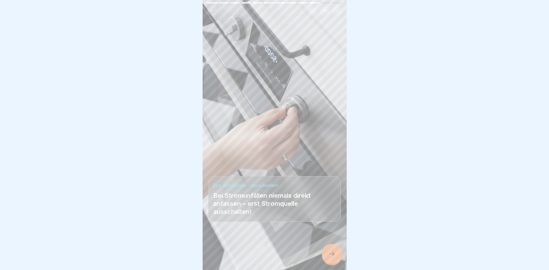
click at [334, 258] on icon at bounding box center [332, 254] width 7 height 7
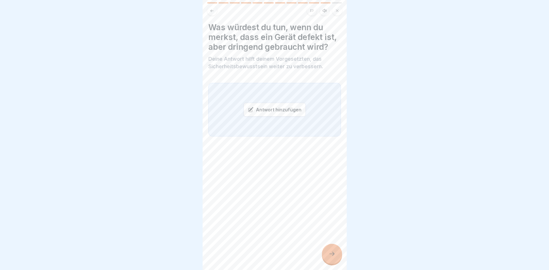
click at [291, 117] on div "Antwort hinzufügen" at bounding box center [275, 110] width 62 height 14
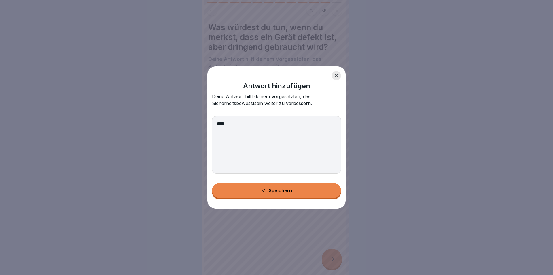
type textarea "****"
click at [293, 190] on button "Speichern" at bounding box center [276, 190] width 129 height 15
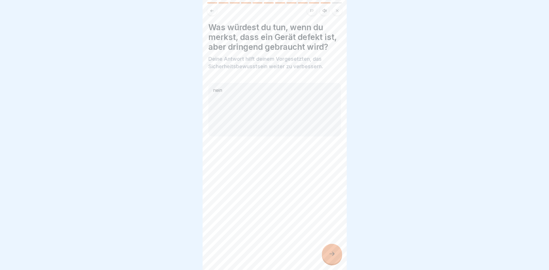
click at [329, 256] on icon at bounding box center [332, 254] width 7 height 7
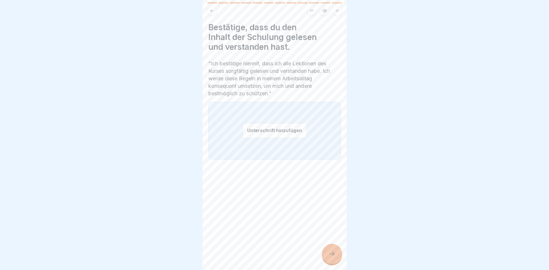
click at [335, 256] on div at bounding box center [332, 254] width 20 height 20
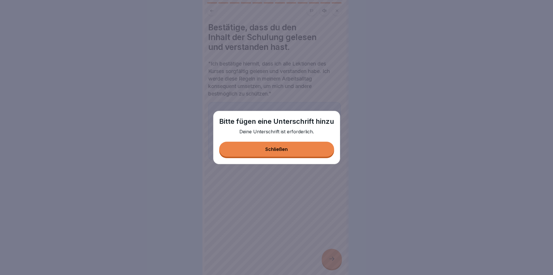
click at [294, 146] on button "Schließen" at bounding box center [276, 149] width 115 height 15
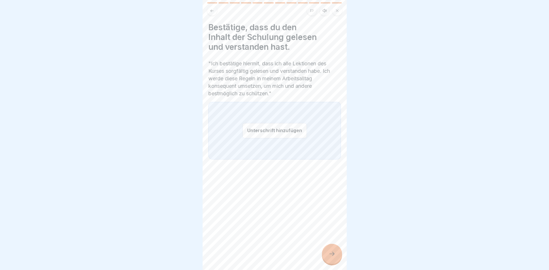
click at [282, 133] on button "Unterschrift hinzufügen" at bounding box center [274, 130] width 65 height 15
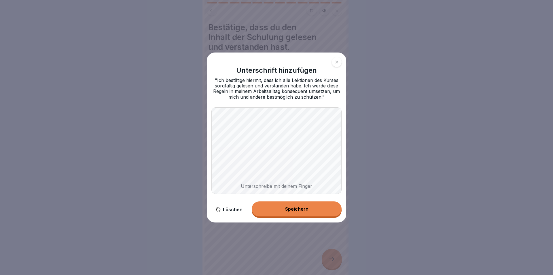
click at [296, 204] on button "Speichern" at bounding box center [297, 208] width 90 height 15
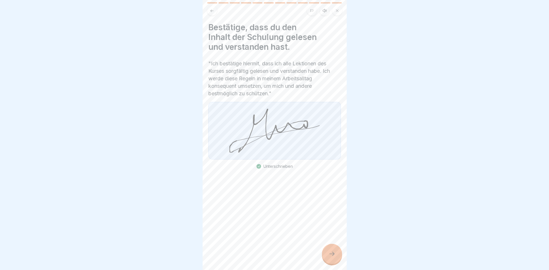
click at [333, 258] on icon at bounding box center [332, 254] width 7 height 7
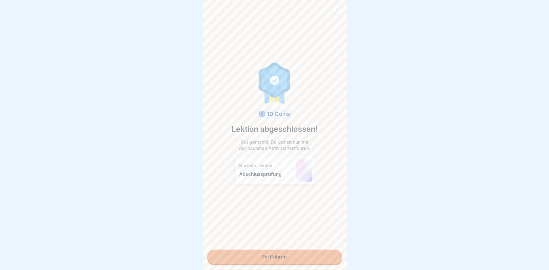
click at [282, 258] on link "Fortfahren" at bounding box center [274, 257] width 135 height 14
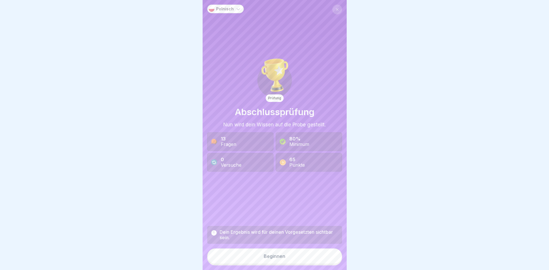
click at [284, 262] on button "Beginnen" at bounding box center [274, 257] width 135 height 16
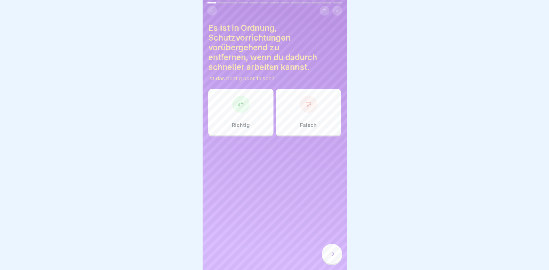
click at [312, 120] on div "Falsch" at bounding box center [308, 112] width 65 height 46
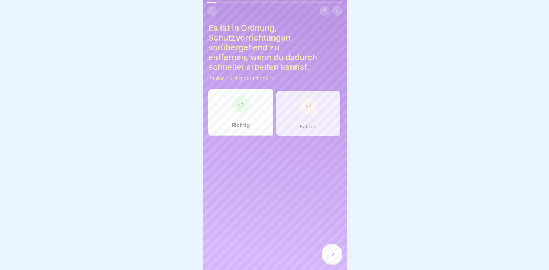
click at [329, 257] on icon at bounding box center [332, 254] width 7 height 7
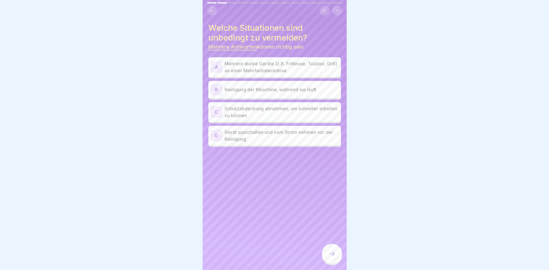
click at [251, 92] on p "Reinigung der Maschine, während sie läuft" at bounding box center [282, 89] width 114 height 7
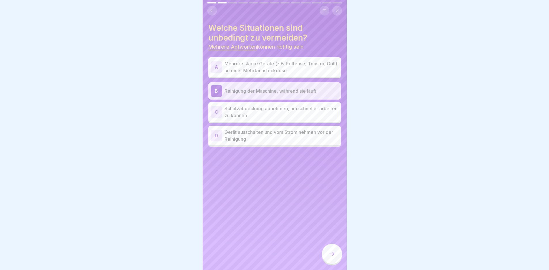
click at [276, 112] on p "Schutzabdeckung abnehmen, um schneller arbeiten zu können" at bounding box center [282, 112] width 114 height 14
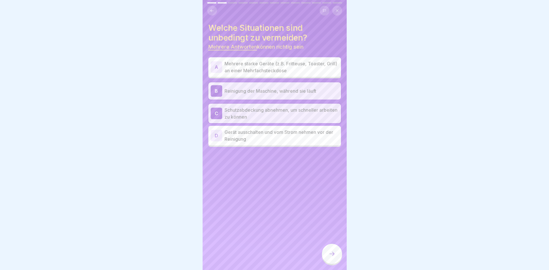
click at [295, 64] on p "Mehrere starke Geräte (z.B. Fritteuse, Toaster, Grill) an einer Mehrfachsteckdo…" at bounding box center [282, 67] width 114 height 14
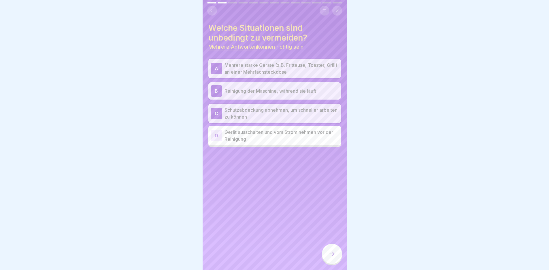
click at [339, 258] on div at bounding box center [332, 254] width 20 height 20
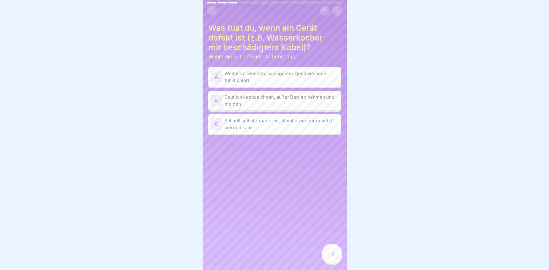
click at [266, 104] on p "Deutlich kennzeichnen, außer Betrieb nehmen und melden" at bounding box center [282, 101] width 114 height 14
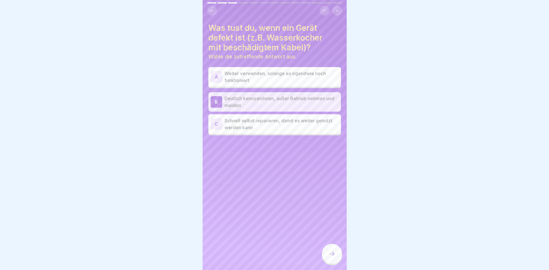
click at [336, 259] on div at bounding box center [332, 254] width 20 height 20
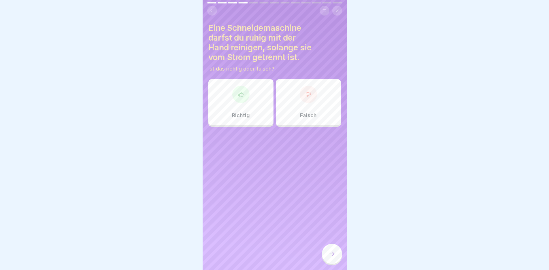
click at [246, 114] on p "Richtig" at bounding box center [241, 115] width 18 height 6
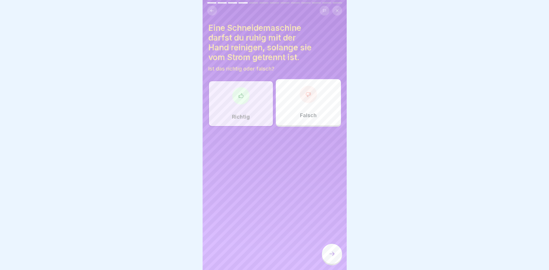
click at [333, 258] on icon at bounding box center [332, 254] width 7 height 7
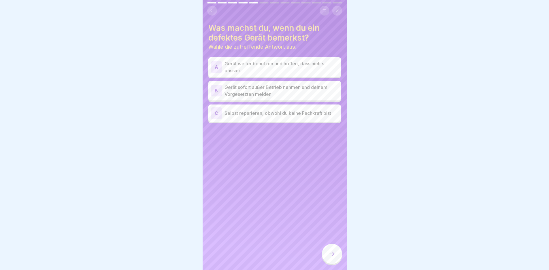
click at [304, 91] on p "Gerät sofort außer Betrieb nehmen und deinem Vorgesetzten melden" at bounding box center [282, 91] width 114 height 14
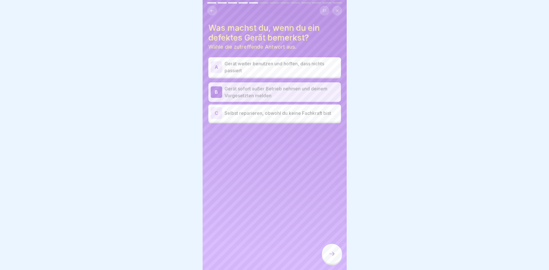
click at [335, 255] on div at bounding box center [332, 254] width 20 height 20
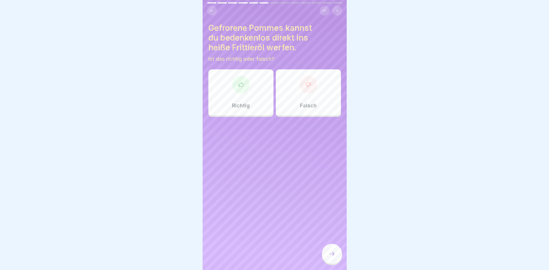
click at [315, 90] on div "Falsch" at bounding box center [308, 92] width 65 height 46
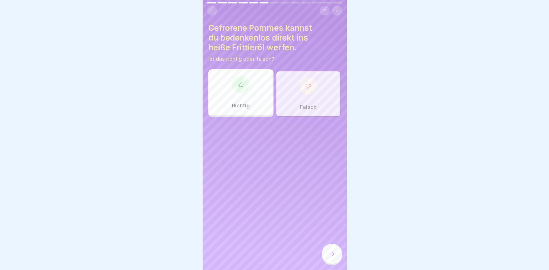
click at [327, 259] on div at bounding box center [332, 254] width 20 height 20
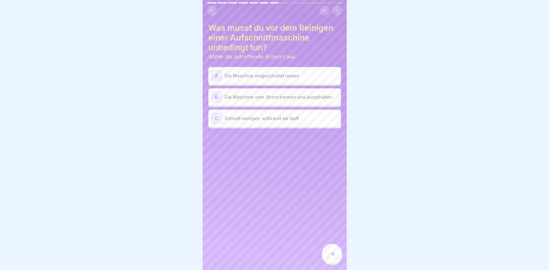
click at [295, 99] on p "Die Maschine vom Strom trennen und ausschalten" at bounding box center [282, 97] width 114 height 7
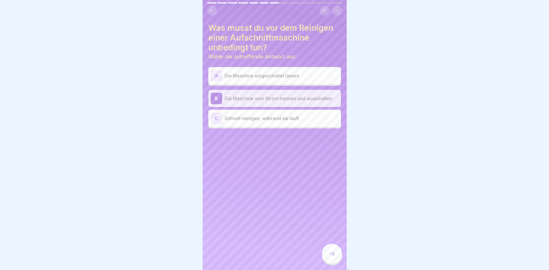
click at [332, 258] on icon at bounding box center [332, 254] width 7 height 7
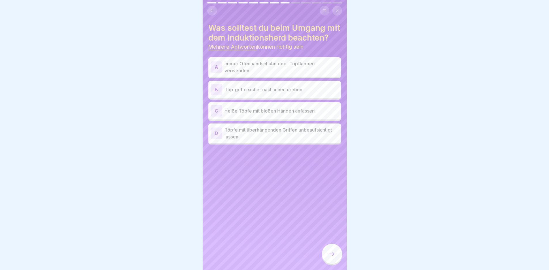
click at [303, 93] on p "Topfgriffe sicher nach innen drehen" at bounding box center [282, 89] width 114 height 7
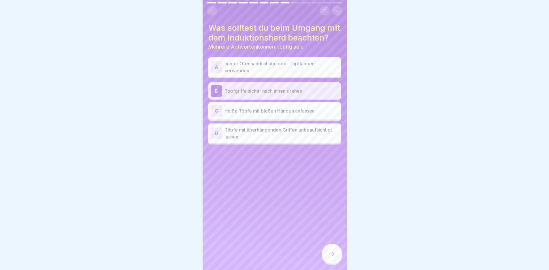
click at [312, 74] on p "Immer Ofenhandschuhe oder Topflappen verwenden" at bounding box center [282, 67] width 114 height 14
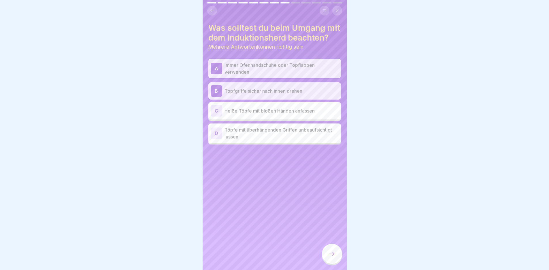
click at [331, 257] on icon at bounding box center [332, 254] width 7 height 7
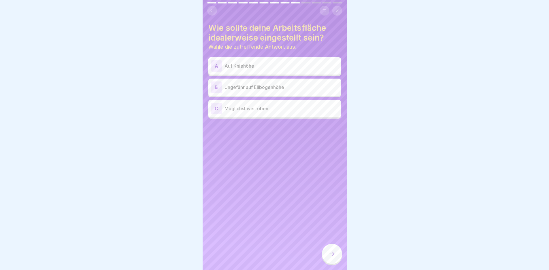
click at [292, 88] on p "Ungefähr auf Ellbogenhöhe" at bounding box center [282, 87] width 114 height 7
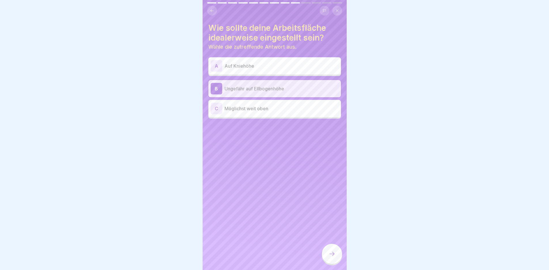
click at [336, 258] on div at bounding box center [332, 254] width 20 height 20
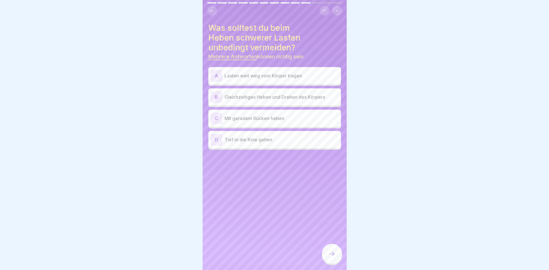
click at [294, 146] on div "D Tief in die Knie gehen" at bounding box center [274, 139] width 133 height 17
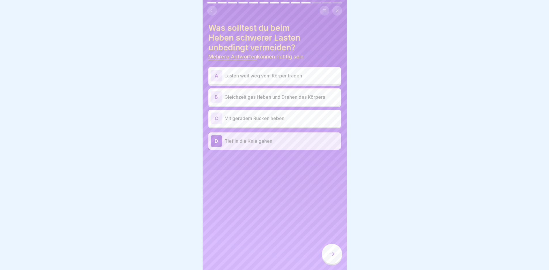
click at [303, 73] on p "Lasten weit weg vom Körper tragen" at bounding box center [282, 75] width 114 height 7
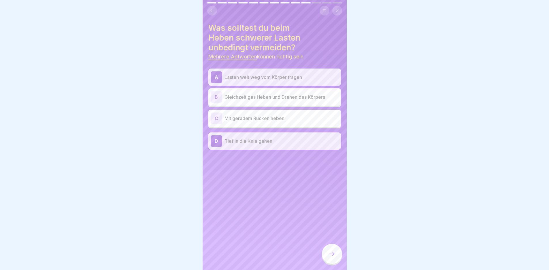
click at [335, 258] on div at bounding box center [332, 254] width 20 height 20
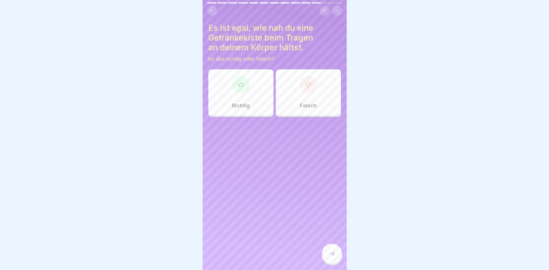
click at [311, 101] on div "Falsch" at bounding box center [308, 92] width 65 height 46
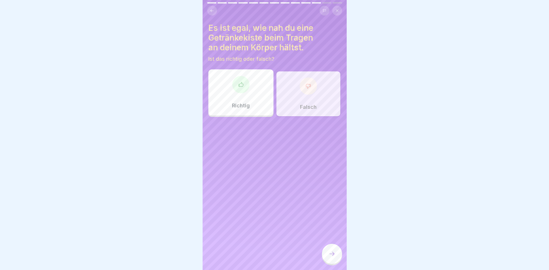
click at [331, 253] on div at bounding box center [332, 254] width 20 height 20
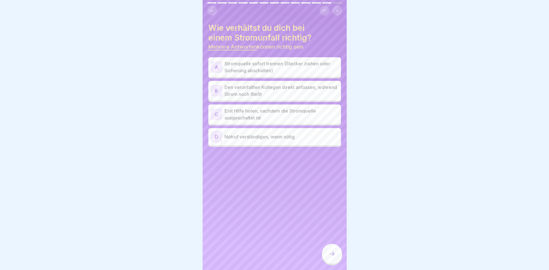
click at [263, 139] on p "Notruf verständigen, wenn nötig" at bounding box center [282, 136] width 114 height 7
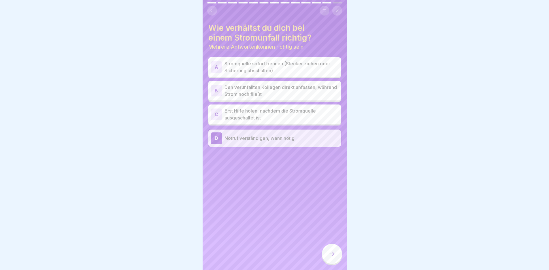
click at [332, 262] on div at bounding box center [332, 254] width 20 height 20
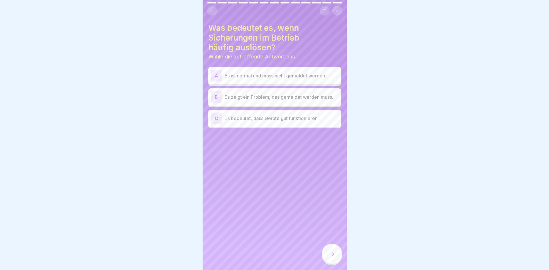
click at [212, 10] on icon at bounding box center [211, 10] width 3 height 3
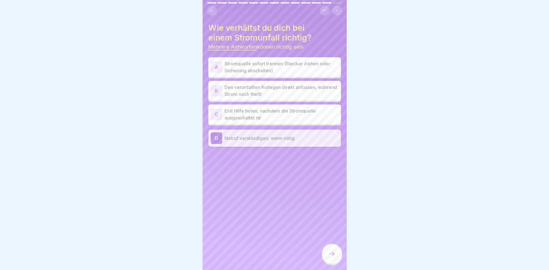
click at [268, 115] on p "Erst Hilfe holen, nachdem die Stromquelle ausgeschaltet ist" at bounding box center [282, 114] width 114 height 14
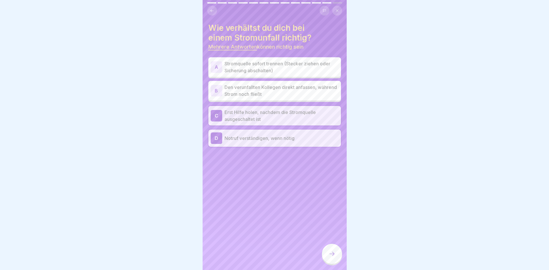
click at [312, 65] on p "Stromquelle sofort trennen (Stecker ziehen oder Sicherung abschalten)" at bounding box center [282, 67] width 114 height 14
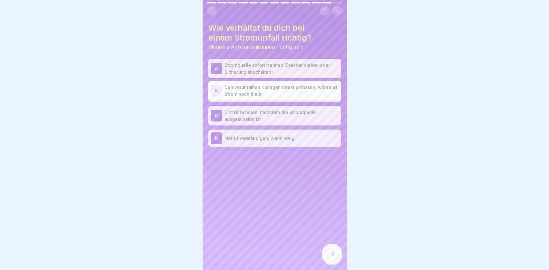
click at [334, 258] on icon at bounding box center [332, 254] width 7 height 7
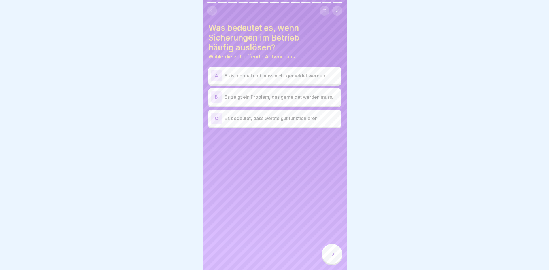
click at [284, 98] on p "Es zeigt ein Problem, das gemeldet werden muss." at bounding box center [282, 97] width 114 height 7
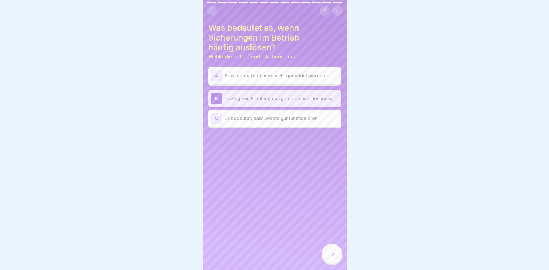
click at [333, 258] on icon at bounding box center [332, 254] width 7 height 7
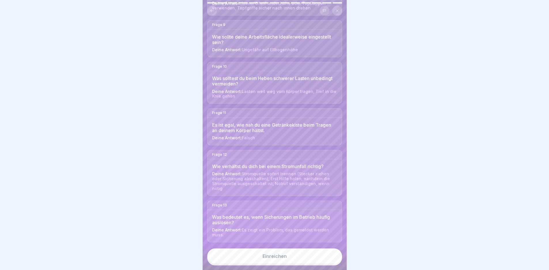
scroll to position [4, 0]
click at [309, 261] on button "Einreichen" at bounding box center [274, 257] width 135 height 16
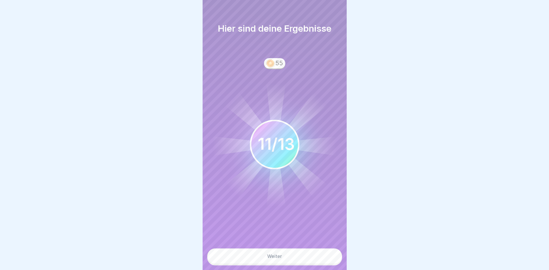
click at [295, 259] on button "Weiter" at bounding box center [274, 257] width 135 height 16
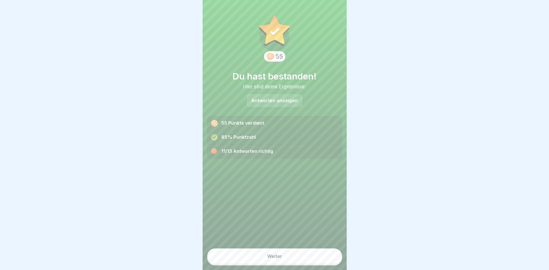
click at [284, 258] on button "Weiter" at bounding box center [274, 257] width 135 height 16
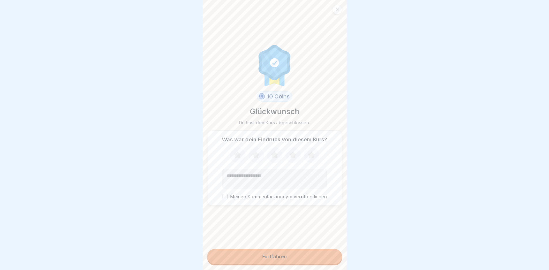
click at [284, 258] on div "Fortfahren" at bounding box center [274, 256] width 24 height 5
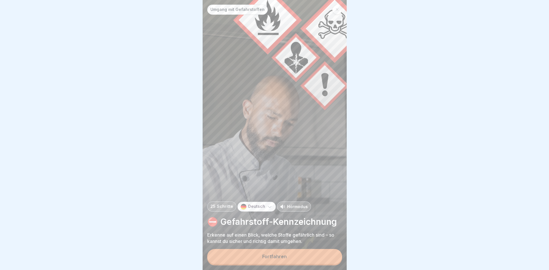
click at [263, 255] on div "Fortfahren" at bounding box center [274, 256] width 24 height 5
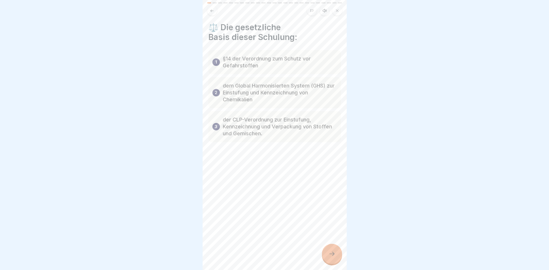
click at [333, 254] on icon at bounding box center [331, 254] width 5 height 4
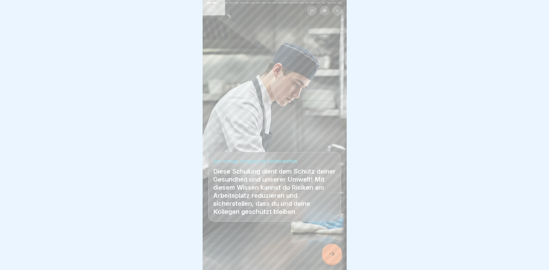
click at [333, 254] on icon at bounding box center [331, 254] width 5 height 4
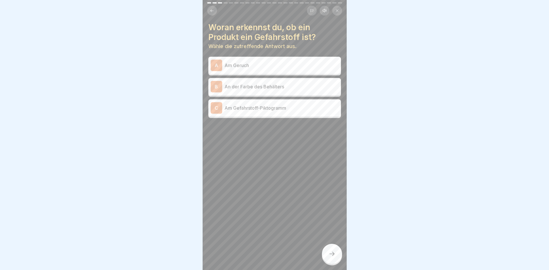
click at [282, 105] on p "Am Gefahrstoff-Piktogramm" at bounding box center [282, 108] width 114 height 7
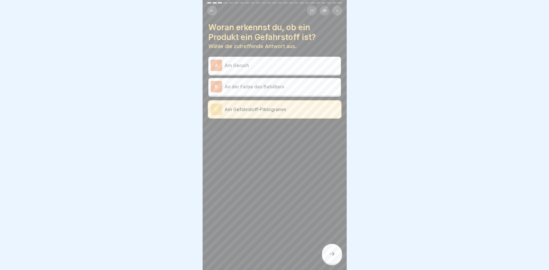
click at [332, 254] on icon at bounding box center [332, 254] width 7 height 7
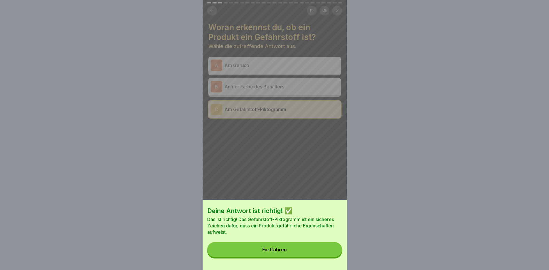
click at [287, 252] on div "Fortfahren" at bounding box center [274, 249] width 24 height 5
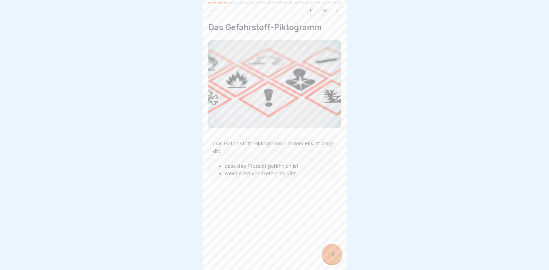
click at [339, 256] on div at bounding box center [332, 254] width 20 height 20
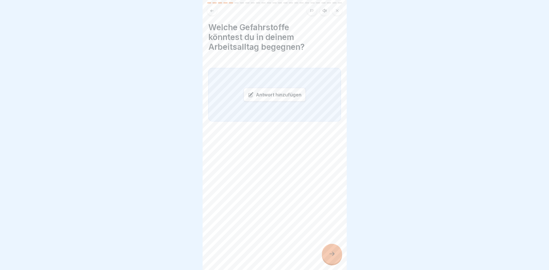
click at [281, 90] on div "Antwort hinzufügen" at bounding box center [275, 95] width 62 height 14
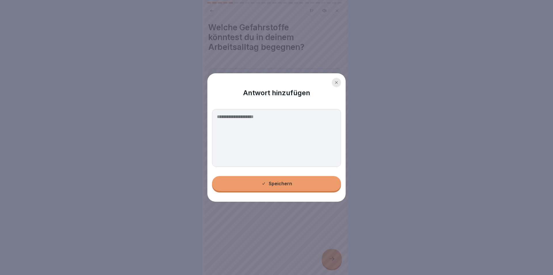
click at [269, 127] on textarea at bounding box center [276, 138] width 129 height 58
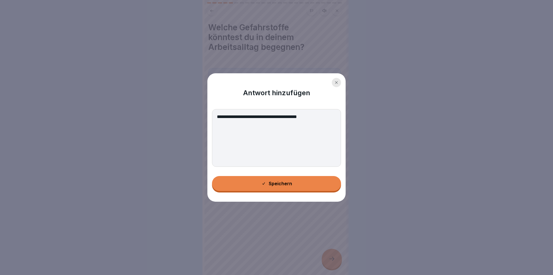
type textarea "**********"
click at [293, 184] on button "Speichern" at bounding box center [276, 183] width 129 height 15
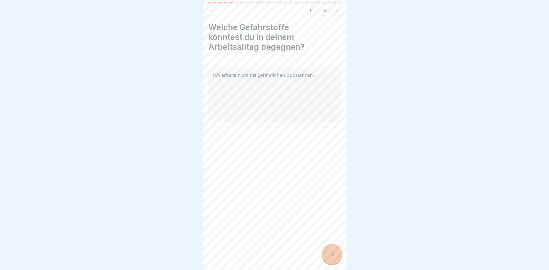
click at [331, 258] on icon at bounding box center [332, 254] width 7 height 7
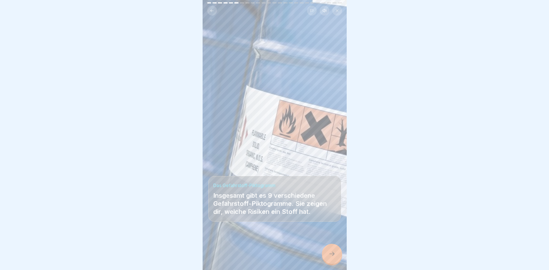
click at [332, 258] on icon at bounding box center [332, 254] width 7 height 7
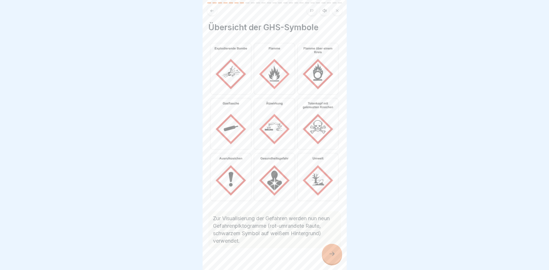
click at [337, 258] on div at bounding box center [332, 254] width 20 height 20
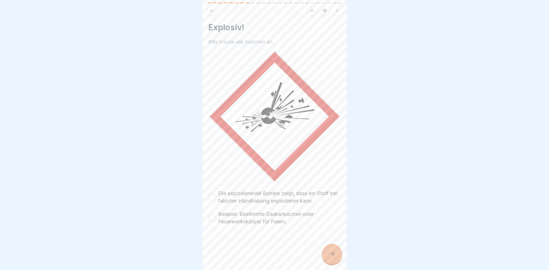
click at [213, 195] on button "Die explodierende Bombe zeigt, dass ein Stoff bei falscher Handhabung explodier…" at bounding box center [211, 197] width 7 height 7
click at [212, 216] on button "Beispiel: Bestimmte Gaskartuschen oder Feuerwerkskörper für Feiern." at bounding box center [211, 218] width 7 height 7
click at [331, 256] on icon at bounding box center [332, 254] width 7 height 7
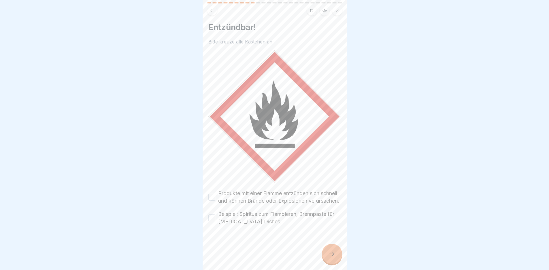
click at [211, 195] on button "Produkte mit einer Flamme entzünden sich schnell und können Brände oder Explosi…" at bounding box center [211, 197] width 7 height 7
click at [210, 220] on button "Beispiel: Spiritus zum Flambieren, Brennpaste für [MEDICAL_DATA] Dishes." at bounding box center [211, 218] width 7 height 7
click at [333, 256] on icon at bounding box center [332, 254] width 7 height 7
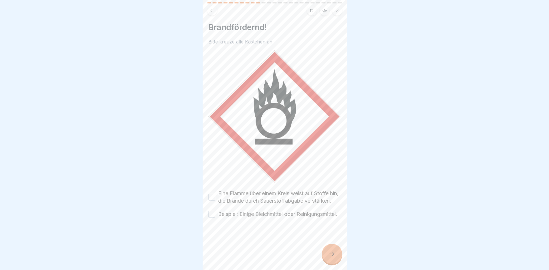
click at [211, 195] on button "Eine Flamme über einem Kreis weist auf Stoffe hin, die Brände durch Sauerstoffa…" at bounding box center [211, 197] width 7 height 7
click at [209, 218] on button "Beispiel: Einige Bleichmittel oder Reinigungsmittel." at bounding box center [211, 214] width 7 height 7
click at [332, 258] on icon at bounding box center [332, 254] width 7 height 7
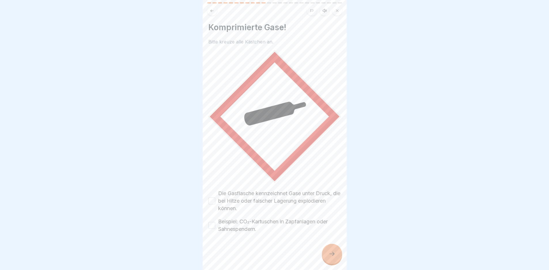
click at [207, 197] on div "Komprimierte Gase! Bitte kreuze alle Kästchen an. Die Gasflasche kennzeichnet G…" at bounding box center [275, 135] width 144 height 270
drag, startPoint x: 212, startPoint y: 222, endPoint x: 213, endPoint y: 206, distance: 15.3
click at [212, 222] on button "Beispiel: CO₂-Kartuschen in Zapfanlagen oder Sahnespendern." at bounding box center [211, 225] width 7 height 7
click at [211, 198] on button "Die Gasflasche kennzeichnet Gase unter Druck, die bei Hitze oder falscher Lager…" at bounding box center [211, 201] width 7 height 7
click at [335, 258] on icon at bounding box center [332, 254] width 7 height 7
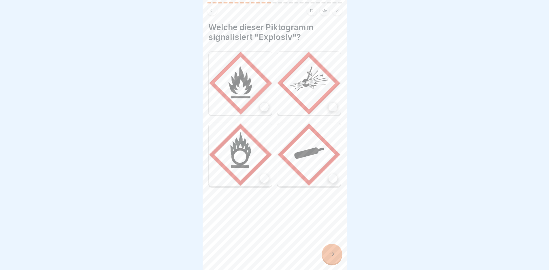
click at [329, 106] on div at bounding box center [333, 107] width 9 height 9
click at [331, 258] on icon at bounding box center [332, 254] width 7 height 7
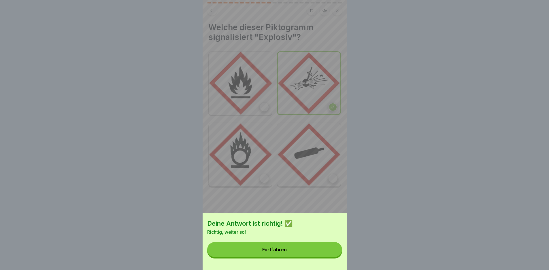
click at [299, 253] on button "Fortfahren" at bounding box center [274, 249] width 135 height 15
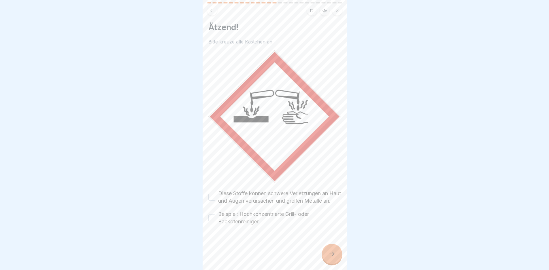
click at [211, 195] on button "Diese Stoffe können schwere Verletzungen an Haut und Augen verursachen und grei…" at bounding box center [211, 197] width 7 height 7
click at [210, 222] on button "Beispiel: Hochkonzentrierte Grill- oder Backofenreiniger." at bounding box center [211, 218] width 7 height 7
click at [330, 256] on icon at bounding box center [332, 254] width 7 height 7
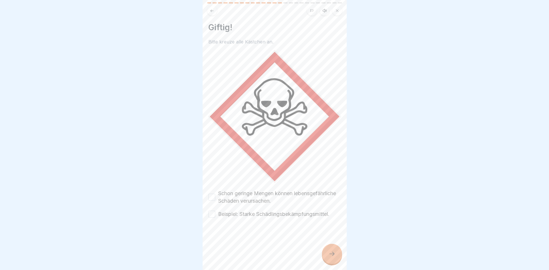
click at [211, 194] on button "Schon geringe Mengen können lebensgefährliche Schäden verursachen." at bounding box center [211, 197] width 7 height 7
drag, startPoint x: 210, startPoint y: 207, endPoint x: 214, endPoint y: 212, distance: 5.5
click at [210, 211] on button "Beispiel: Starke Schädlingsbekämpfungsmittel." at bounding box center [211, 214] width 7 height 7
click at [329, 256] on div at bounding box center [332, 254] width 20 height 20
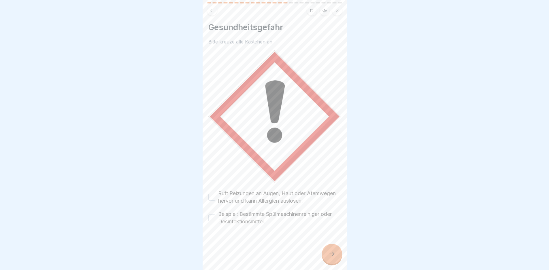
click at [212, 196] on button "Ruft Reizungen an Augen, Haut oder Atemwegen hervor und kann Allergien auslösen." at bounding box center [211, 197] width 7 height 7
click at [213, 222] on button "Beispiel: Bestimmte Spülmaschinenreiniger oder Desinfektionsmittel." at bounding box center [211, 218] width 7 height 7
click at [333, 258] on icon at bounding box center [332, 254] width 7 height 7
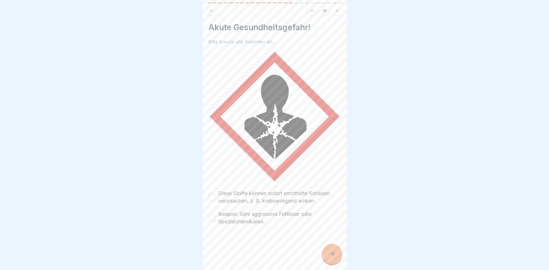
click at [211, 194] on button "Diese Stoffe können sofort ernsthafte Schäden verursachen, z. B. krebserregend …" at bounding box center [211, 197] width 7 height 7
drag, startPoint x: 214, startPoint y: 214, endPoint x: 238, endPoint y: 225, distance: 26.8
click at [214, 215] on button "Beispiel: Sehr aggressive Fettlöser oder Spezialchemikalien." at bounding box center [211, 218] width 7 height 7
click at [330, 256] on icon at bounding box center [332, 254] width 7 height 7
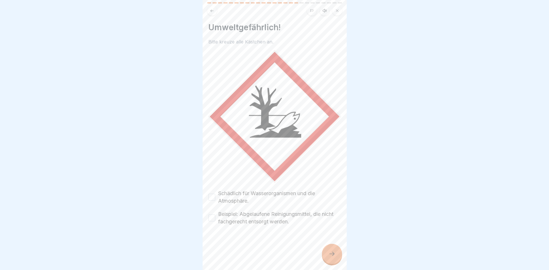
click at [211, 194] on button "Schädlich für Wasserorganismen und die Atmosphäre." at bounding box center [211, 197] width 7 height 7
click at [212, 215] on button "Beispiel: Abgelaufene Reinigungsmittel, die nicht fachgerecht entsorgt werden." at bounding box center [211, 218] width 7 height 7
click at [332, 258] on icon at bounding box center [332, 254] width 7 height 7
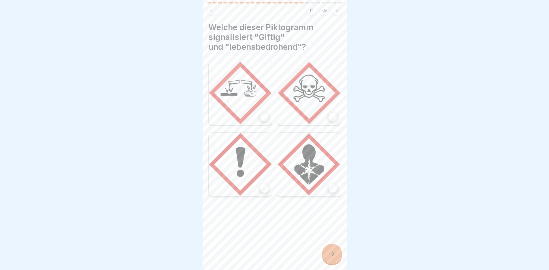
click at [329, 115] on div at bounding box center [333, 117] width 9 height 9
click at [334, 258] on icon at bounding box center [332, 254] width 7 height 7
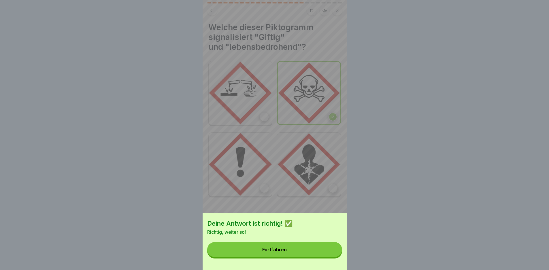
click at [316, 252] on button "Fortfahren" at bounding box center [274, 249] width 135 height 15
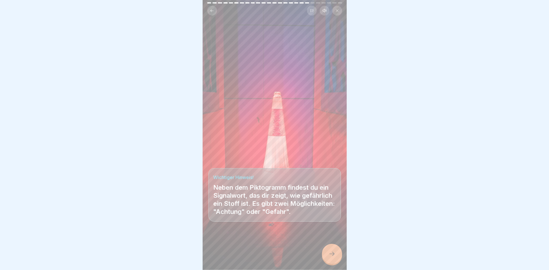
click at [338, 259] on div at bounding box center [332, 254] width 20 height 20
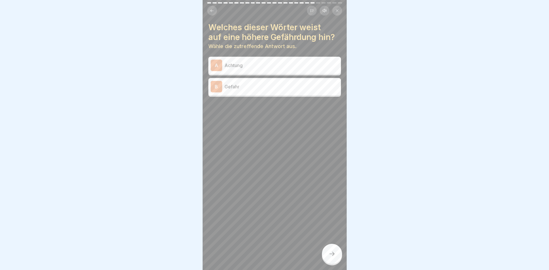
click at [248, 91] on div "B Gefahr" at bounding box center [275, 87] width 128 height 12
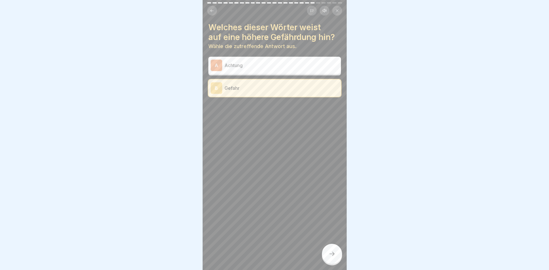
click at [334, 258] on icon at bounding box center [332, 254] width 7 height 7
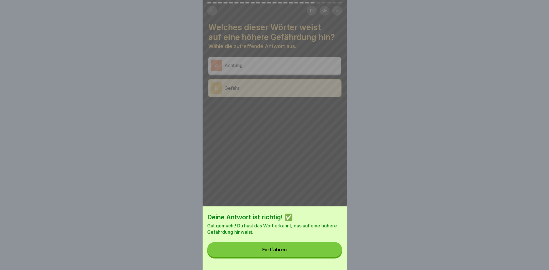
click at [305, 257] on button "Fortfahren" at bounding box center [274, 249] width 135 height 15
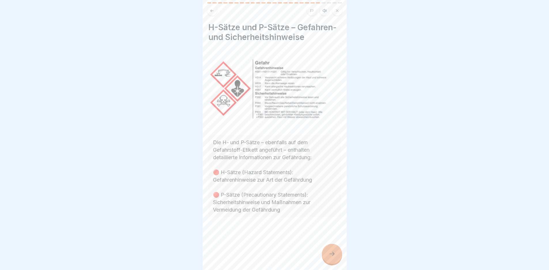
click at [333, 258] on icon at bounding box center [332, 254] width 7 height 7
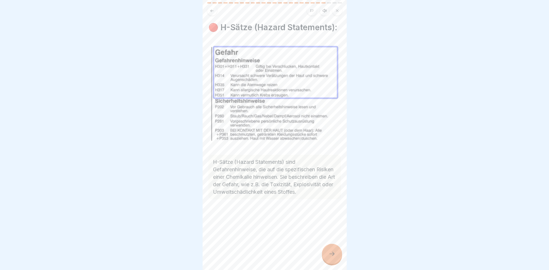
click at [333, 258] on icon at bounding box center [332, 254] width 7 height 7
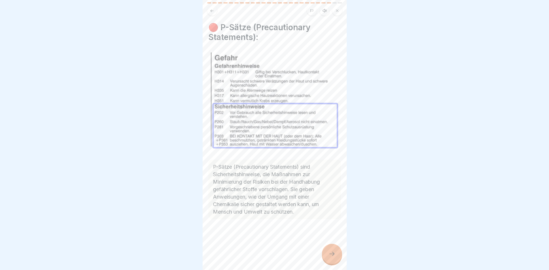
click at [333, 258] on icon at bounding box center [332, 254] width 7 height 7
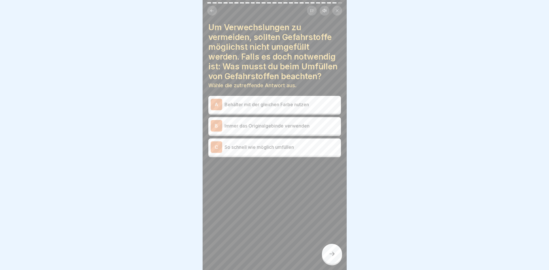
click at [278, 127] on p "Immer das Originalgebinde verwenden" at bounding box center [282, 125] width 114 height 7
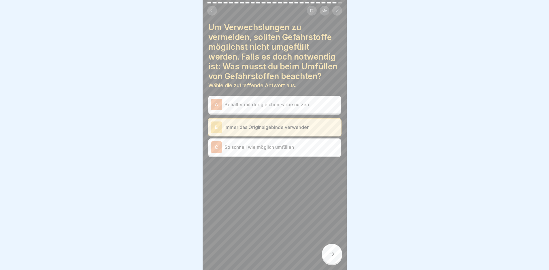
click at [337, 254] on div at bounding box center [332, 254] width 20 height 20
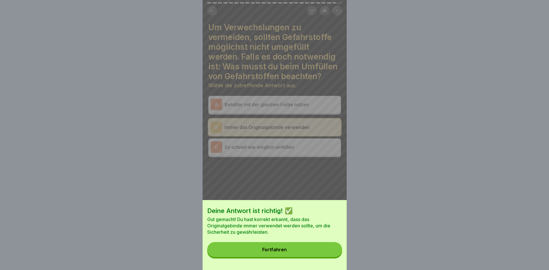
click at [309, 257] on button "Fortfahren" at bounding box center [274, 249] width 135 height 15
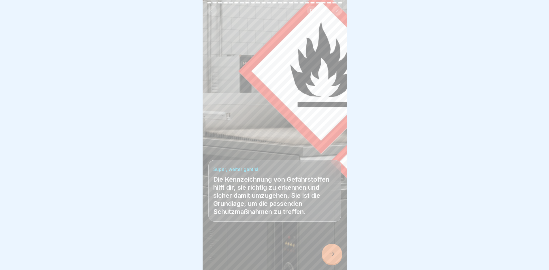
click at [336, 256] on div at bounding box center [332, 254] width 20 height 20
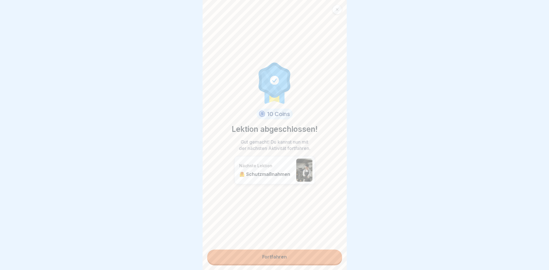
click at [293, 258] on link "Fortfahren" at bounding box center [274, 257] width 135 height 14
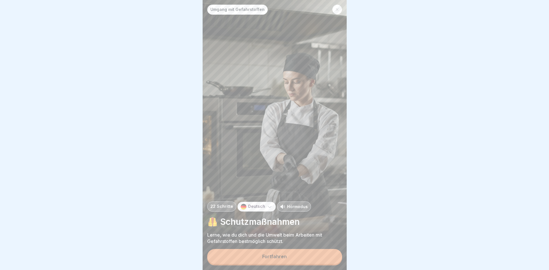
click at [263, 211] on div "Deutsch" at bounding box center [256, 207] width 38 height 10
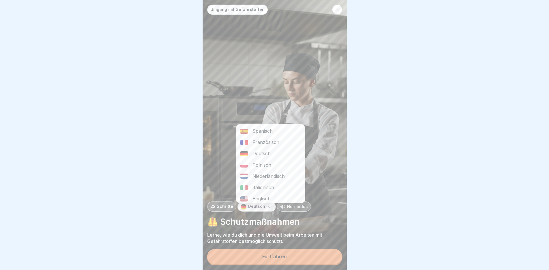
click at [266, 165] on div "Polnisch" at bounding box center [270, 165] width 69 height 11
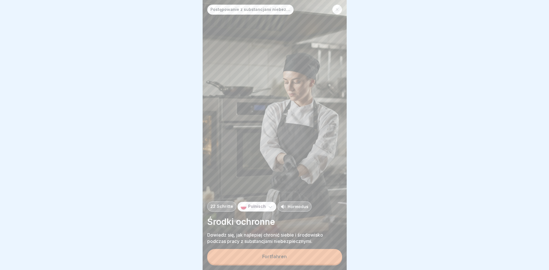
click at [279, 259] on div "Fortfahren" at bounding box center [274, 256] width 24 height 5
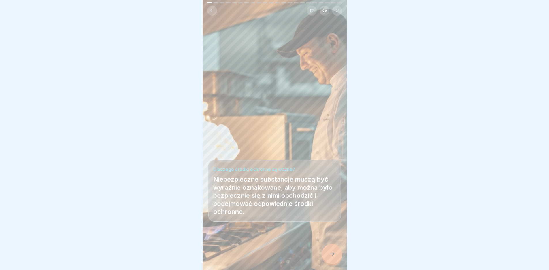
click at [333, 258] on icon at bounding box center [332, 254] width 7 height 7
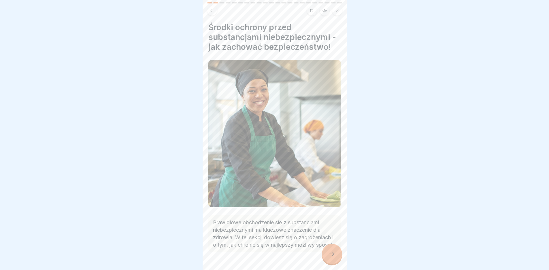
click at [333, 258] on icon at bounding box center [332, 254] width 7 height 7
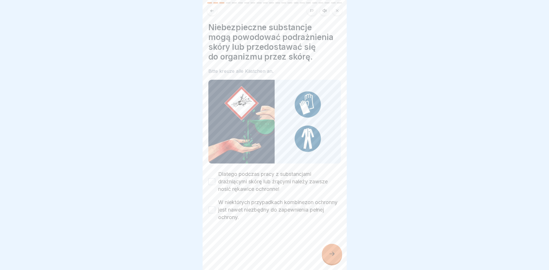
click at [206, 177] on div "Niebezpieczne substancje mogą powodować podrażnienia skóry lub przedostawać się…" at bounding box center [275, 135] width 144 height 270
click at [211, 178] on button "Dlatego podczas pracy z substancjami drażniącymi skórę lub żrącymi należy zawsz…" at bounding box center [211, 181] width 7 height 7
click at [212, 207] on button "W niektórych przypadkach kombinezon ochronny jest nawet niezbędny do zapewnieni…" at bounding box center [211, 210] width 7 height 7
click at [333, 258] on icon at bounding box center [332, 254] width 7 height 7
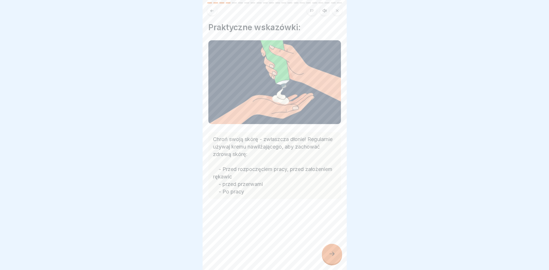
click at [336, 258] on div at bounding box center [332, 254] width 20 height 20
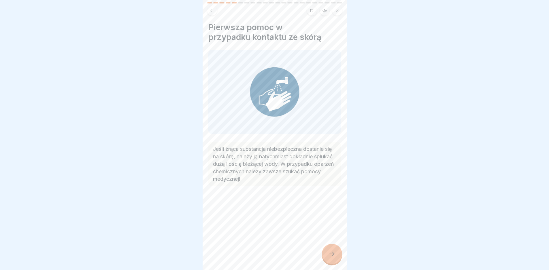
click at [335, 254] on div at bounding box center [332, 254] width 20 height 20
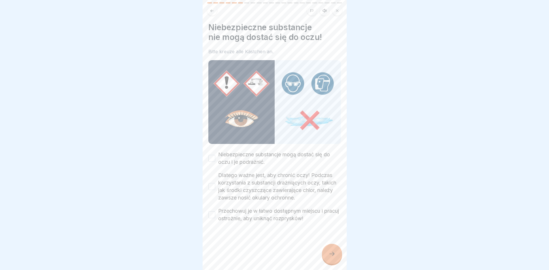
click at [210, 157] on button "Niebezpieczne substancje mogą dostać się do oczu i je podrażnić." at bounding box center [211, 158] width 7 height 7
click at [210, 186] on button "Dlatego ważne jest, aby chronić oczy! Podczas korzystania z substancji drażniąc…" at bounding box center [211, 186] width 7 height 7
click at [212, 213] on button "Przechowuj je w łatwo dostępnym miejscu i pracuj ostrożnie, aby uniknąć rozprys…" at bounding box center [211, 215] width 7 height 7
click at [333, 264] on div at bounding box center [332, 254] width 20 height 20
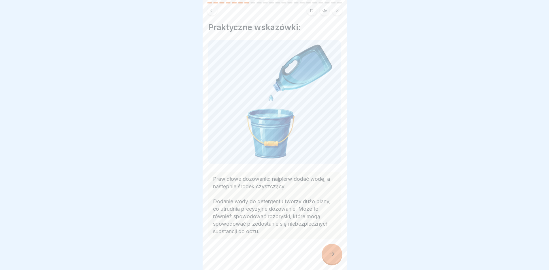
click at [332, 264] on div at bounding box center [332, 254] width 20 height 20
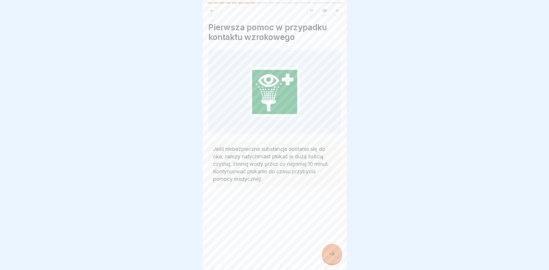
click at [332, 264] on div at bounding box center [332, 254] width 20 height 20
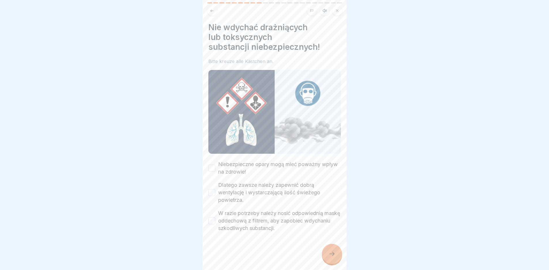
click at [212, 166] on button "Niebezpieczne opary mogą mieć poważny wpływ na zdrowie!" at bounding box center [211, 168] width 7 height 7
click at [211, 192] on button "Dlatego zawsze należy zapewnić dobrą wentylację i wystarczającą ilość świeżego …" at bounding box center [211, 192] width 7 height 7
click at [213, 218] on button "W razie potrzeby należy nosić odpowiednią maskę oddechową z filtrem, aby zapobi…" at bounding box center [211, 221] width 7 height 7
click at [327, 256] on div at bounding box center [332, 254] width 20 height 20
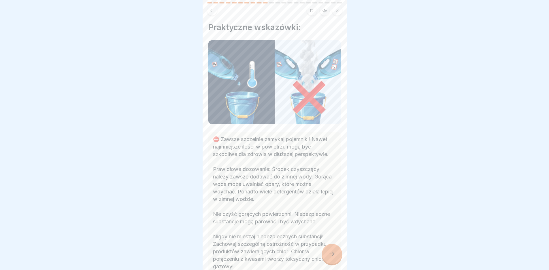
scroll to position [43, 0]
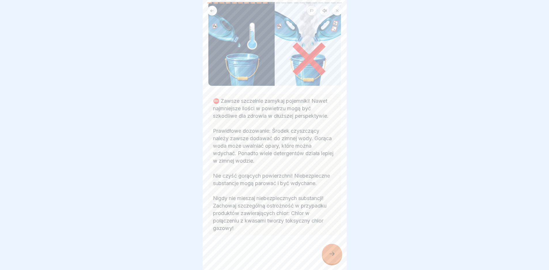
click at [331, 258] on icon at bounding box center [332, 254] width 7 height 7
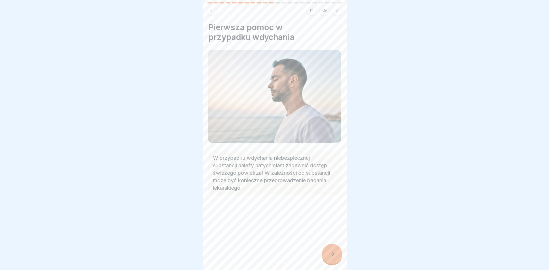
click at [333, 258] on icon at bounding box center [332, 254] width 7 height 7
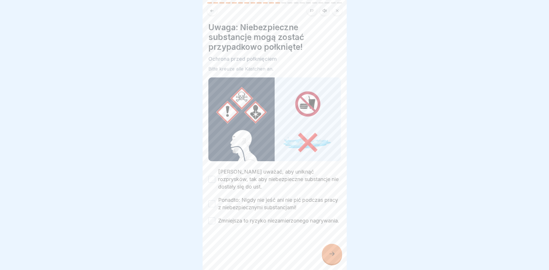
click at [211, 177] on button "[PERSON_NAME] uważać, aby uniknąć rozprysków, tak aby niebezpieczne substancje …" at bounding box center [211, 179] width 7 height 7
click at [210, 203] on button "Ponadto: Nigdy nie jeść ani nie pić podczas pracy z niebezpiecznymi substancjam…" at bounding box center [211, 204] width 7 height 7
click at [210, 223] on button "Zmniejsza to ryzyko niezamierzonego nagrywania." at bounding box center [211, 221] width 7 height 7
click at [331, 258] on icon at bounding box center [332, 254] width 7 height 7
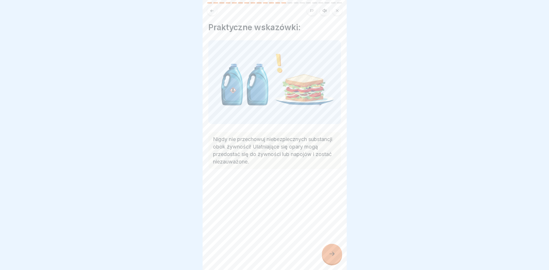
click at [331, 258] on icon at bounding box center [332, 254] width 7 height 7
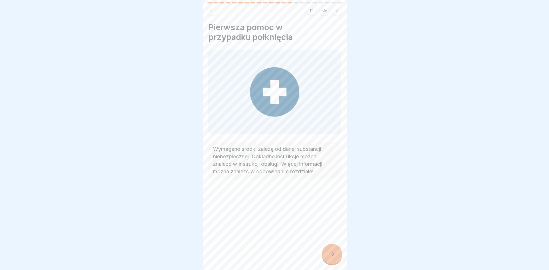
click at [331, 258] on icon at bounding box center [332, 254] width 7 height 7
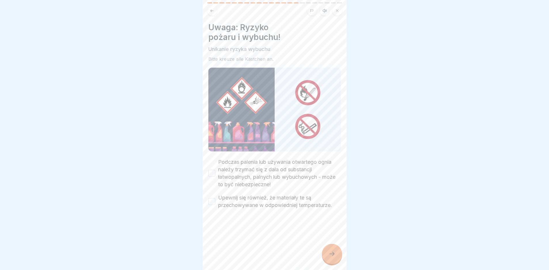
click at [213, 171] on button "Podczas palenia lub używania otwartego ognia należy trzymać się z dala od subst…" at bounding box center [211, 173] width 7 height 7
click at [212, 198] on button "Upewnij się również, że materiały te są przechowywane w odpowiedniej temperatur…" at bounding box center [211, 201] width 7 height 7
click at [336, 255] on div at bounding box center [332, 254] width 20 height 20
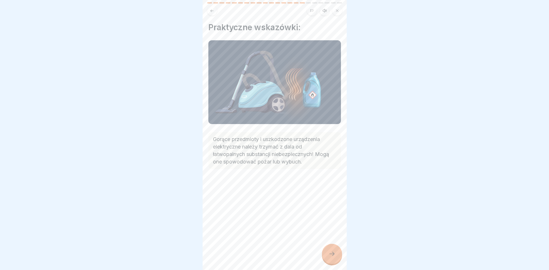
click at [336, 255] on div at bounding box center [332, 254] width 20 height 20
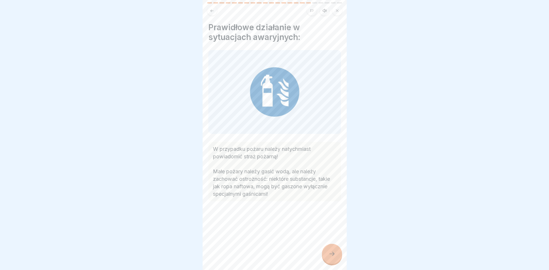
click at [336, 255] on div at bounding box center [332, 254] width 20 height 20
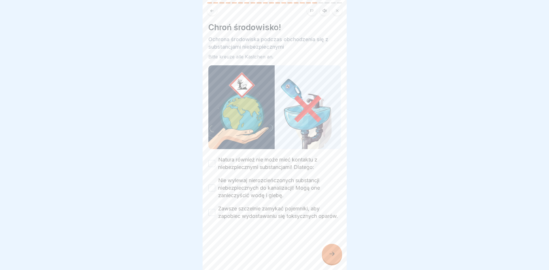
drag, startPoint x: 212, startPoint y: 158, endPoint x: 212, endPoint y: 173, distance: 15.3
click at [212, 160] on button "Natura również nie może mieć kontaktu z niebezpiecznymi substancjami! Dlatego:" at bounding box center [211, 163] width 7 height 7
click at [212, 187] on button "Nie wylewaj nierozcieńczonych substancji niebezpiecznych do kanalizacji! Mogą o…" at bounding box center [211, 188] width 7 height 7
click at [212, 213] on button "Zawsze szczelnie zamykać pojemniki, aby zapobiec wydostawaniu się toksycznych o…" at bounding box center [211, 212] width 7 height 7
click at [336, 258] on div at bounding box center [332, 254] width 20 height 20
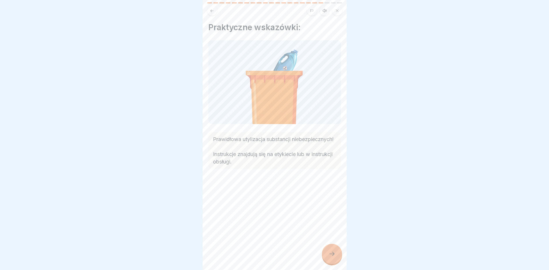
click at [336, 259] on div at bounding box center [332, 254] width 20 height 20
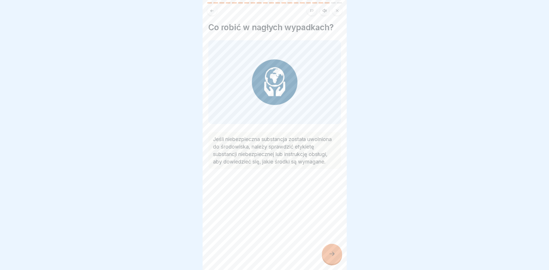
click at [336, 259] on div at bounding box center [332, 254] width 20 height 20
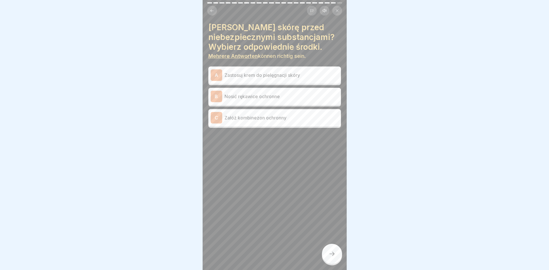
click at [244, 73] on p "Zastosuj krem do pielęgnacji skóry" at bounding box center [282, 75] width 114 height 7
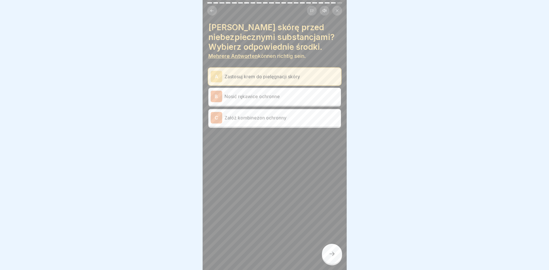
click at [332, 257] on icon at bounding box center [332, 254] width 7 height 7
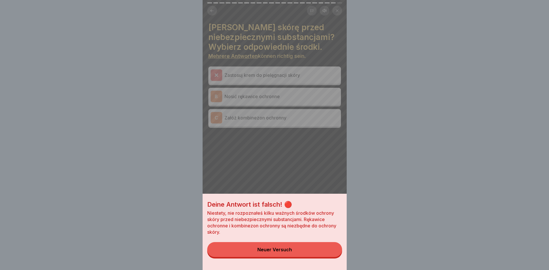
click at [318, 257] on button "Neuer Versuch" at bounding box center [274, 249] width 135 height 15
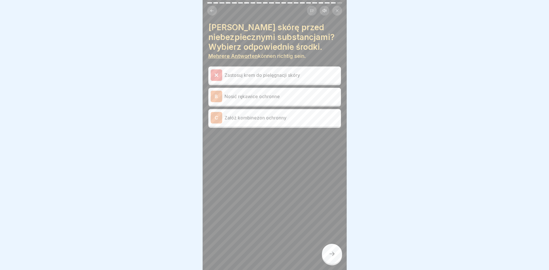
click at [264, 102] on div "B Nosić rękawice ochronne" at bounding box center [275, 97] width 128 height 12
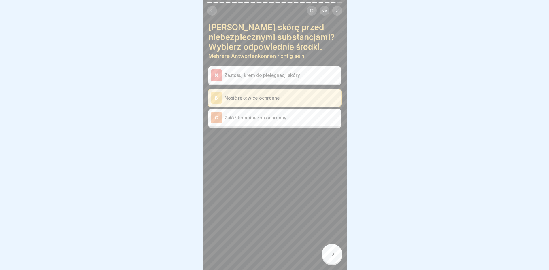
click at [262, 118] on p "Załóż kombinezon ochronny" at bounding box center [282, 117] width 114 height 7
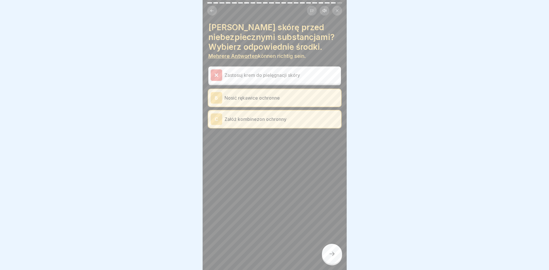
click at [337, 263] on div at bounding box center [332, 254] width 20 height 20
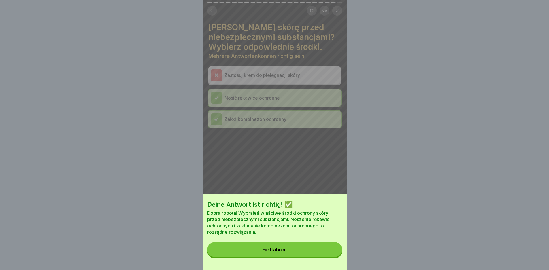
click at [304, 256] on button "Fortfahren" at bounding box center [274, 249] width 135 height 15
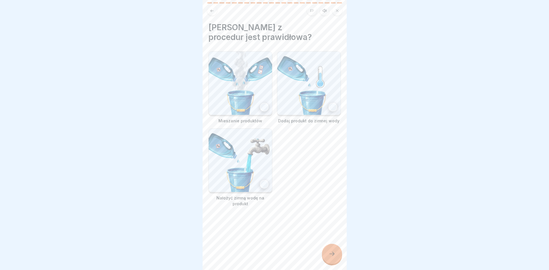
click at [330, 105] on div at bounding box center [333, 107] width 9 height 9
click at [336, 257] on div at bounding box center [332, 254] width 20 height 20
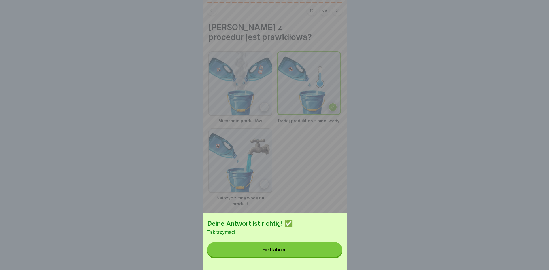
click at [305, 256] on button "Fortfahren" at bounding box center [274, 249] width 135 height 15
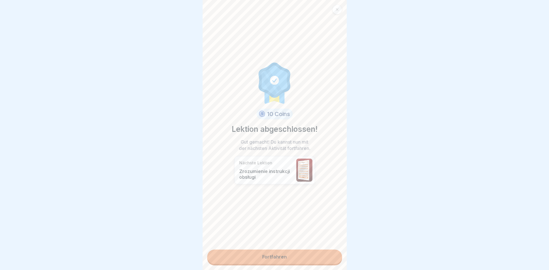
click at [301, 261] on link "Fortfahren" at bounding box center [274, 257] width 135 height 14
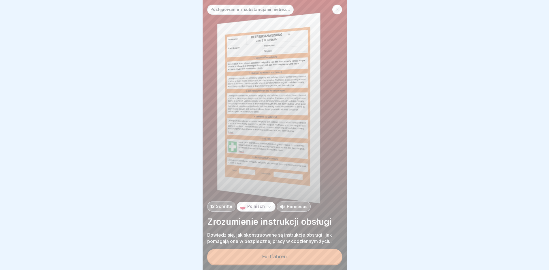
click at [287, 261] on button "Fortfahren" at bounding box center [274, 256] width 135 height 15
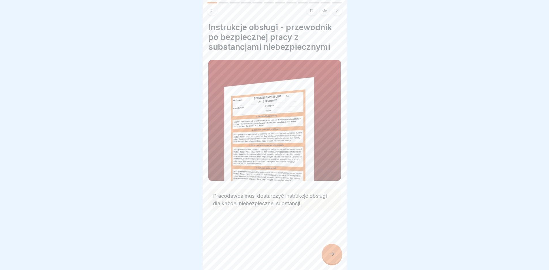
click at [334, 258] on icon at bounding box center [332, 254] width 7 height 7
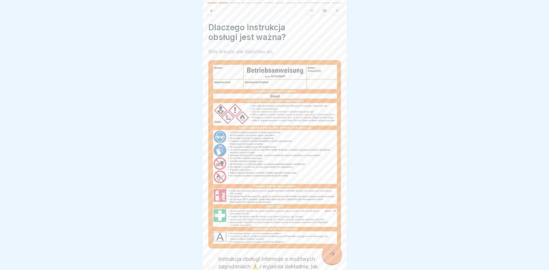
click at [334, 258] on icon at bounding box center [332, 254] width 7 height 7
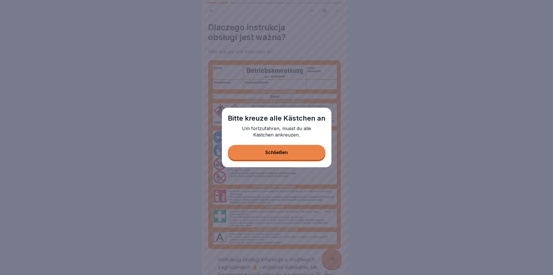
click at [300, 152] on button "Schließen" at bounding box center [277, 152] width 98 height 15
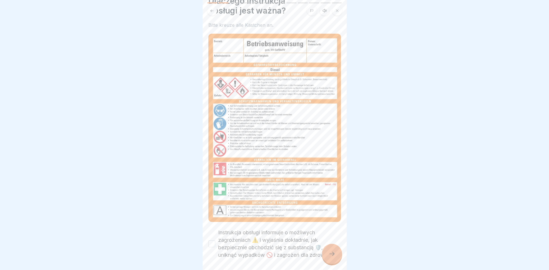
scroll to position [51, 0]
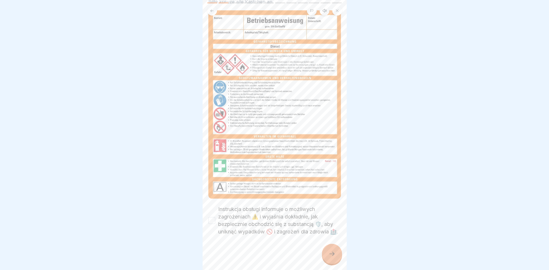
click at [212, 217] on button "Instrukcja obsługi informuje o możliwych zagrożeniach ⚠️ i wyjaśnia dokładnie, …" at bounding box center [211, 220] width 7 height 7
click at [333, 262] on div at bounding box center [332, 254] width 20 height 20
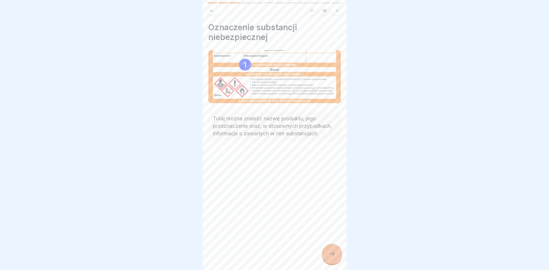
click at [337, 268] on div "Oznaczenie substancji niebezpiecznej Tutaj można znaleźć nazwę produktu, jego p…" at bounding box center [275, 135] width 144 height 270
click at [329, 255] on icon at bounding box center [332, 254] width 7 height 7
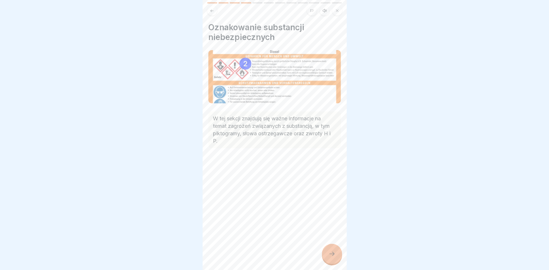
click at [329, 255] on div at bounding box center [332, 254] width 20 height 20
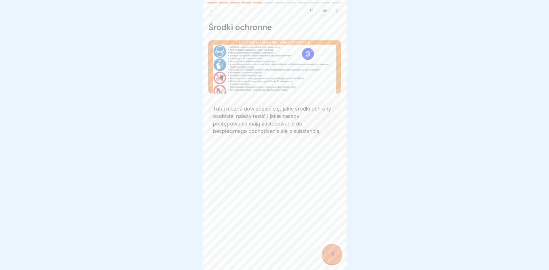
click at [329, 255] on icon at bounding box center [332, 254] width 7 height 7
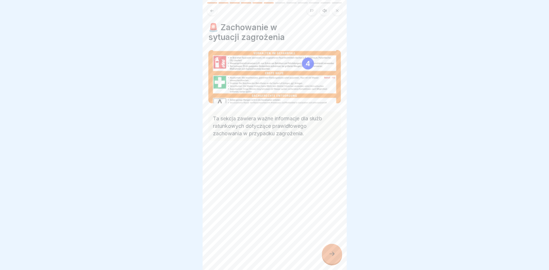
click at [329, 255] on div at bounding box center [332, 254] width 20 height 20
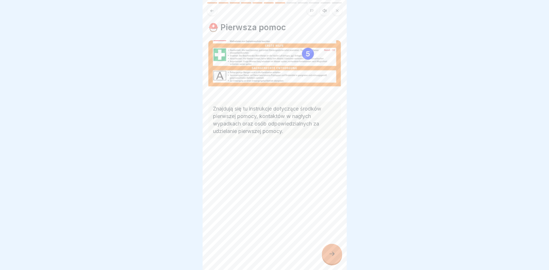
click at [329, 255] on div at bounding box center [332, 254] width 20 height 20
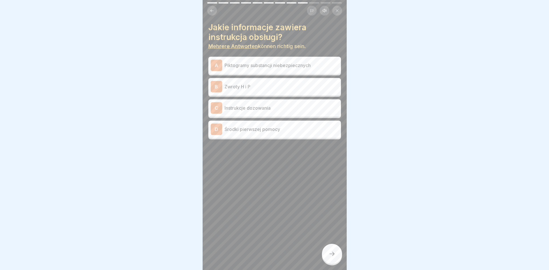
click at [266, 67] on p "Piktogramy substancji niebezpiecznych" at bounding box center [282, 65] width 114 height 7
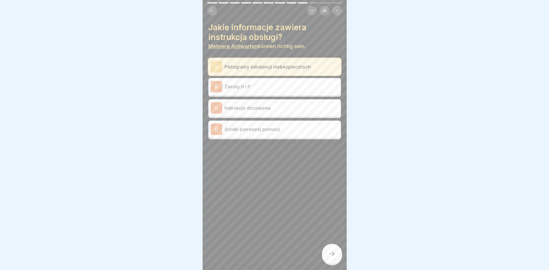
click at [267, 90] on p "Zwroty H i P" at bounding box center [282, 86] width 114 height 7
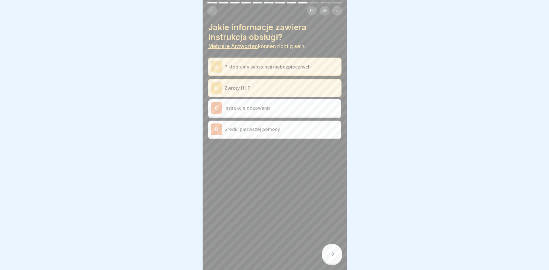
click at [268, 128] on p "Środki pierwszej pomocy" at bounding box center [282, 129] width 114 height 7
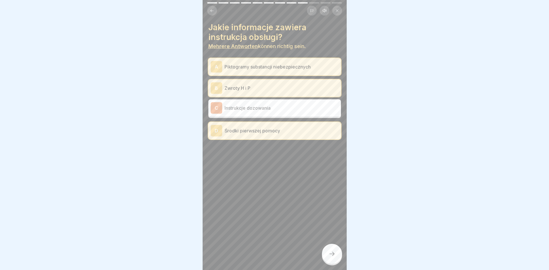
click at [333, 258] on icon at bounding box center [332, 254] width 7 height 7
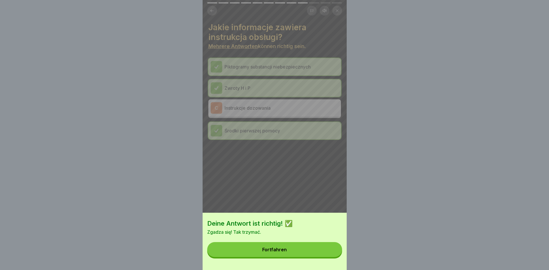
click at [314, 257] on button "Fortfahren" at bounding box center [274, 249] width 135 height 15
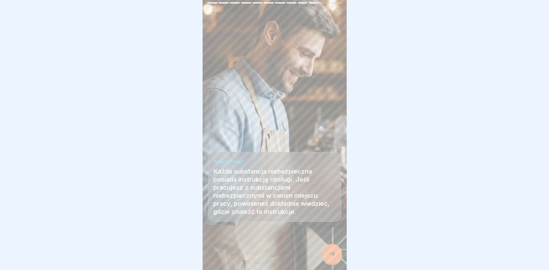
click at [336, 256] on div at bounding box center [332, 254] width 20 height 20
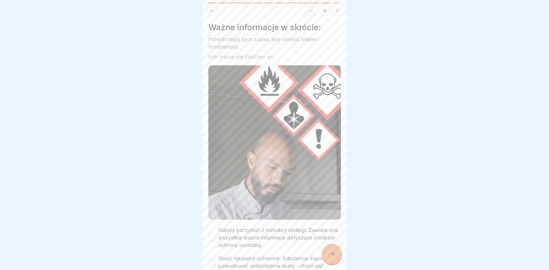
click at [336, 256] on div at bounding box center [332, 254] width 20 height 20
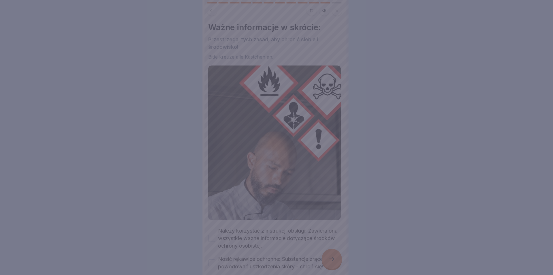
click at [250, 231] on div at bounding box center [276, 137] width 553 height 275
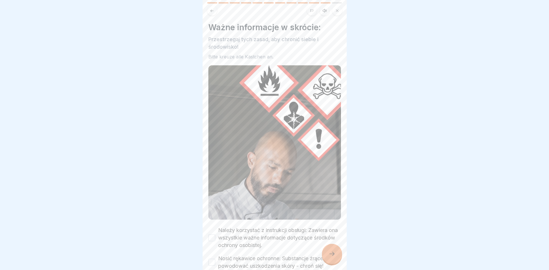
click at [248, 227] on label "Należy korzystać z instrukcji obsługi: Zawiera ona wszystkie ważne informacje d…" at bounding box center [279, 238] width 123 height 22
click at [215, 235] on button "Należy korzystać z instrukcji obsługi: Zawiera ona wszystkie ważne informacje d…" at bounding box center [211, 238] width 7 height 7
click at [245, 256] on label "Nosić rękawice ochronne: Substancje żrące mogą powodować uszkodzenia skóry - ch…" at bounding box center [279, 262] width 123 height 15
click at [215, 259] on button "Nosić rękawice ochronne: Substancje żrące mogą powodować uszkodzenia skóry - ch…" at bounding box center [211, 262] width 7 height 7
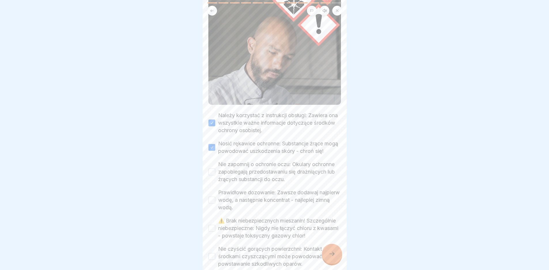
scroll to position [115, 0]
click at [264, 172] on label "Nie zapomnij o ochronie oczu: Okulary ochronne zapobiegają przedostawaniu się d…" at bounding box center [279, 172] width 123 height 22
click at [215, 172] on button "Nie zapomnij o ochronie oczu: Okulary ochronne zapobiegają przedostawaniu się d…" at bounding box center [211, 171] width 7 height 7
click at [270, 201] on label "Prawidłowe dozowanie: Zawsze dodawaj najpierw wodę, a następnie koncentrat - na…" at bounding box center [279, 200] width 123 height 22
click at [215, 201] on button "Prawidłowe dozowanie: Zawsze dodawaj najpierw wodę, a następnie koncentrat - na…" at bounding box center [211, 200] width 7 height 7
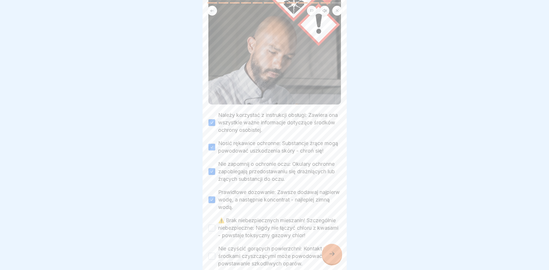
click at [268, 228] on label "⚠️ Brak niebezpiecznych mieszanin! Szczególnie niebezpieczne: Nigdy nie łączyć …" at bounding box center [279, 228] width 123 height 22
click at [215, 228] on button "⚠️ Brak niebezpiecznych mieszanin! Szczególnie niebezpieczne: Nigdy nie łączyć …" at bounding box center [211, 228] width 7 height 7
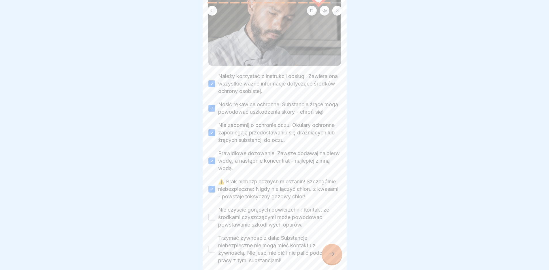
scroll to position [231, 0]
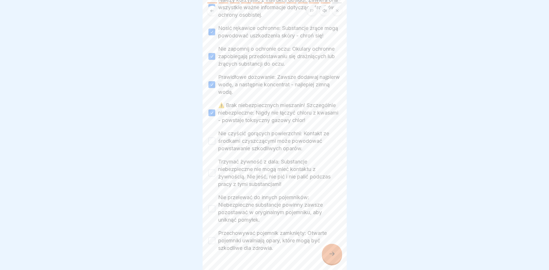
click at [269, 148] on label "Nie czyścić gorących powierzchni: Kontakt ze środkami czyszczącymi może powodow…" at bounding box center [279, 141] width 123 height 22
click at [215, 145] on button "Nie czyścić gorących powierzchni: Kontakt ze środkami czyszczącymi może powodow…" at bounding box center [211, 141] width 7 height 7
click at [276, 186] on label "Trzymać żywność z dala: Substancje niebezpieczne nie mogą mieć kontaktu z żywno…" at bounding box center [279, 173] width 123 height 30
click at [215, 177] on button "Trzymać żywność z dala: Substancje niebezpieczne nie mogą mieć kontaktu z żywno…" at bounding box center [211, 173] width 7 height 7
click at [278, 211] on label "Nie przelewać do innych pojemników: Niebezpieczne substancje powinny zawsze poz…" at bounding box center [279, 209] width 123 height 30
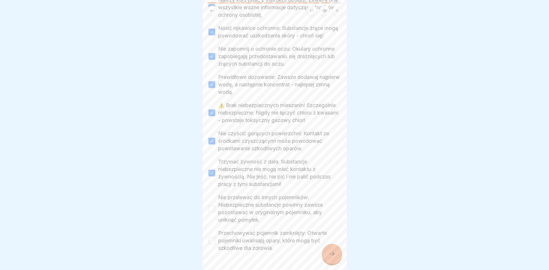
click at [215, 211] on button "Nie przelewać do innych pojemników: Niebezpieczne substancje powinny zawsze poz…" at bounding box center [211, 208] width 7 height 7
click at [284, 248] on label "Przechowywać pojemnik zamknięty: Otwarte pojemniki uwalniają opary, które mogą …" at bounding box center [279, 241] width 123 height 22
click at [215, 244] on button "Przechowywać pojemnik zamknięty: Otwarte pojemniki uwalniają opary, które mogą …" at bounding box center [211, 240] width 7 height 7
click at [323, 257] on div at bounding box center [332, 254] width 20 height 20
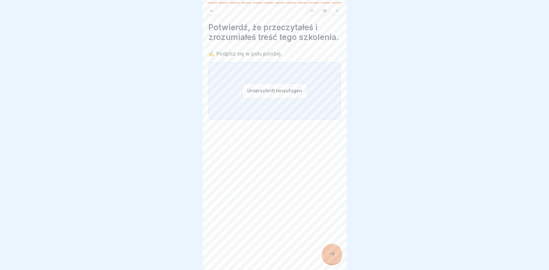
click at [287, 99] on button "Unterschrift hinzufügen" at bounding box center [274, 90] width 65 height 15
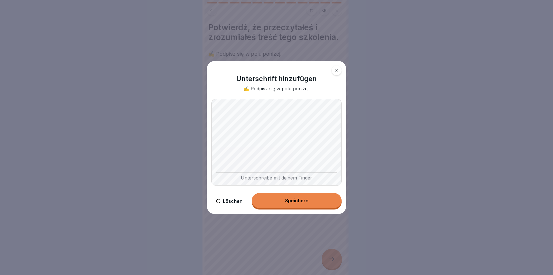
click at [353, 125] on body "Postępowanie z substancjami niebezpiecznymi 12 Schritte Polnisch Hörmodus Zrozu…" at bounding box center [274, 137] width 549 height 275
click at [302, 199] on div "Speichern" at bounding box center [296, 200] width 23 height 5
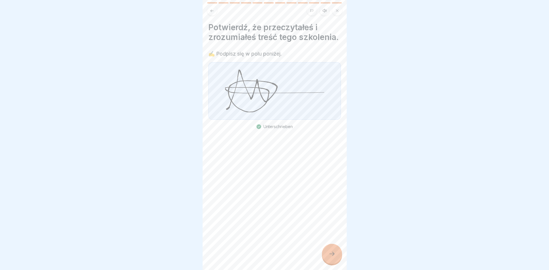
click at [333, 258] on icon at bounding box center [332, 254] width 7 height 7
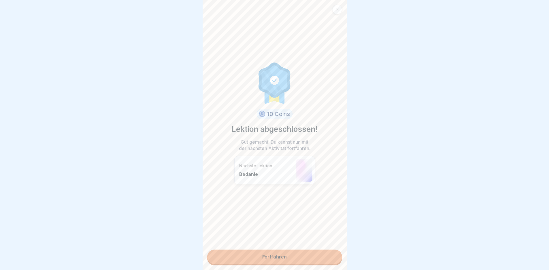
click at [293, 256] on link "Fortfahren" at bounding box center [274, 257] width 135 height 14
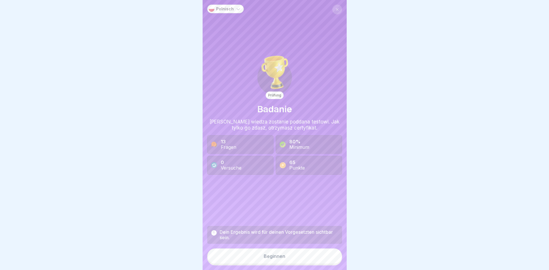
click at [282, 259] on div "Beginnen" at bounding box center [275, 256] width 22 height 5
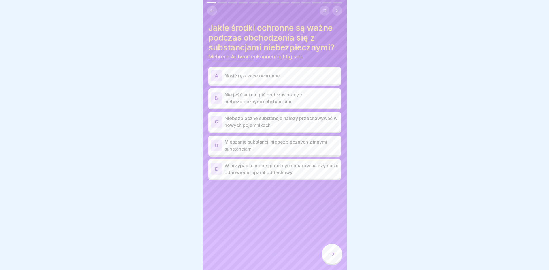
click at [288, 77] on p "Nosić rękawice ochronne" at bounding box center [282, 75] width 114 height 7
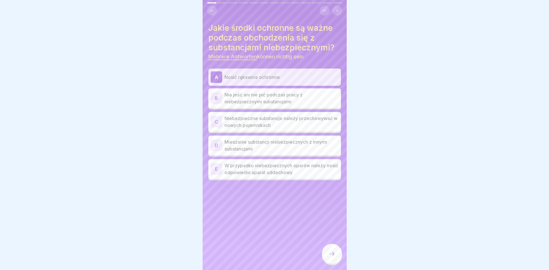
click at [259, 168] on p "W przypadku niebezpiecznych oparów należy nosić odpowiedni aparat oddechowy" at bounding box center [282, 169] width 114 height 14
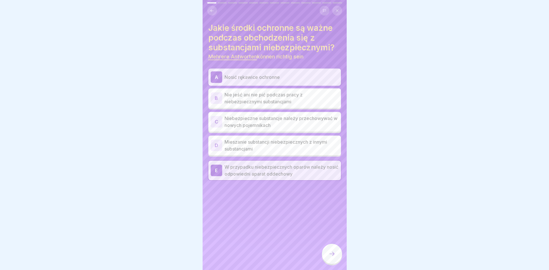
click at [332, 258] on icon at bounding box center [332, 254] width 7 height 7
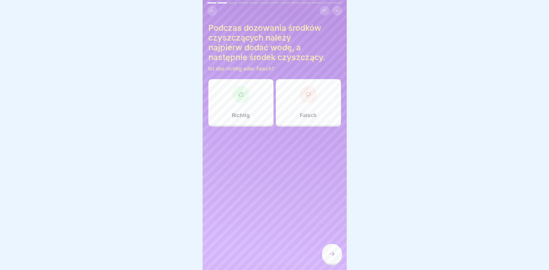
click at [250, 103] on div "Richtig" at bounding box center [240, 102] width 65 height 46
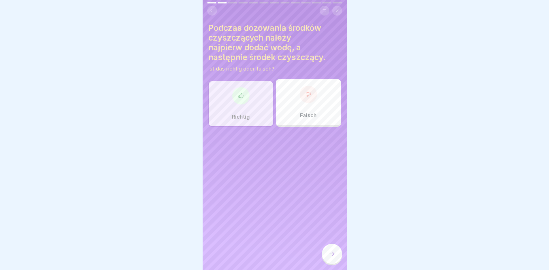
click at [333, 256] on icon at bounding box center [332, 254] width 7 height 7
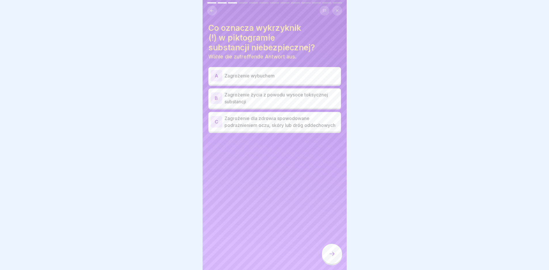
click at [280, 129] on p "Zagrożenie dla zdrowia spowodowane podrażnieniem oczu, skóry lub dróg oddechowy…" at bounding box center [282, 122] width 114 height 14
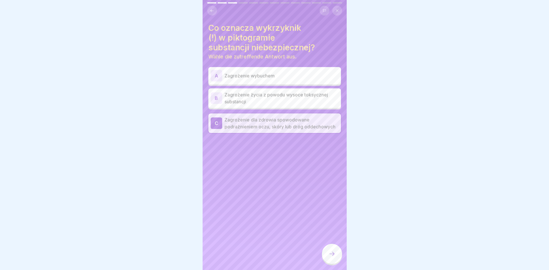
click at [334, 258] on icon at bounding box center [332, 254] width 7 height 7
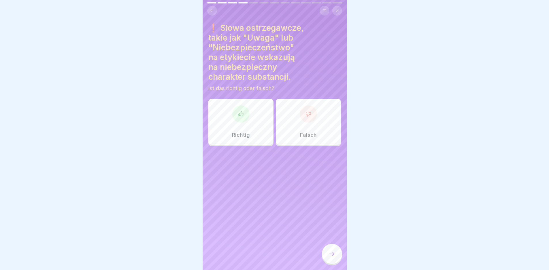
click at [240, 126] on div "Richtig" at bounding box center [240, 122] width 65 height 46
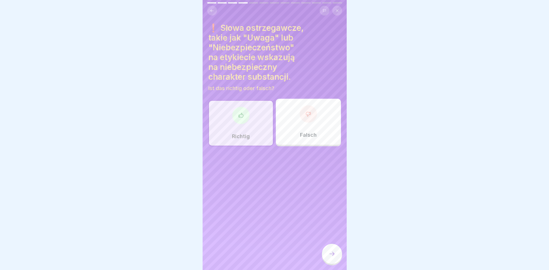
click at [332, 252] on div at bounding box center [332, 254] width 20 height 20
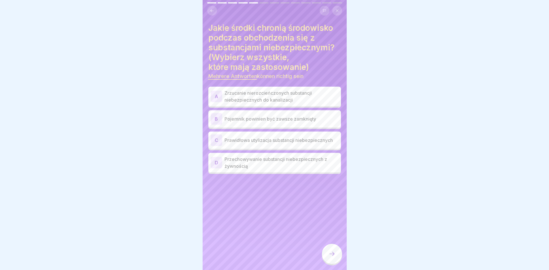
click at [283, 140] on p "Prawidłowa utylizacja substancji niebezpiecznych" at bounding box center [282, 140] width 114 height 7
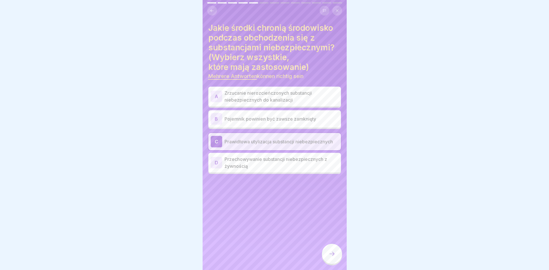
click at [317, 119] on p "Pojemnik powinien być zawsze zamknięty" at bounding box center [282, 119] width 114 height 7
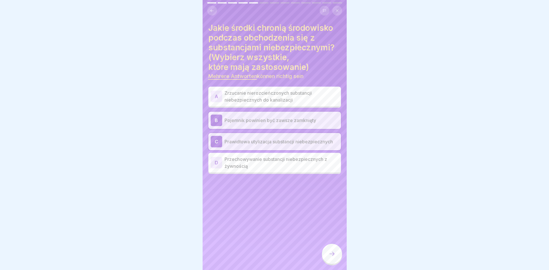
click at [333, 258] on icon at bounding box center [332, 254] width 7 height 7
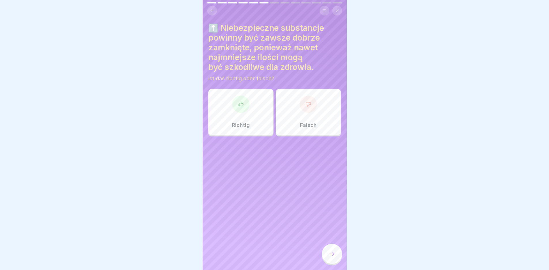
click at [244, 121] on div "Richtig" at bounding box center [240, 112] width 65 height 46
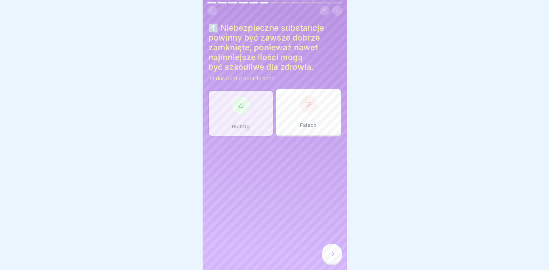
click at [335, 264] on div at bounding box center [332, 254] width 20 height 20
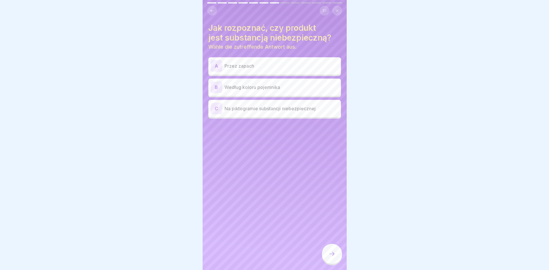
click at [248, 109] on p "Na piktogramie substancji niebezpiecznej" at bounding box center [282, 108] width 114 height 7
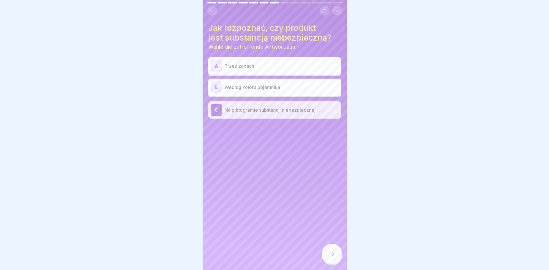
click at [335, 262] on div at bounding box center [332, 254] width 20 height 20
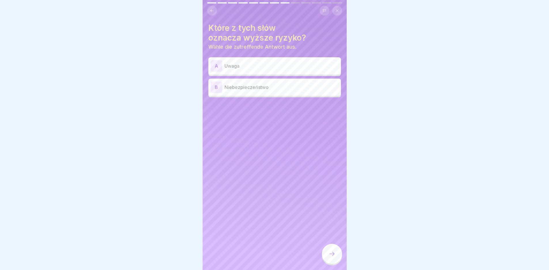
click at [264, 89] on p "Niebezpieczeństwo" at bounding box center [282, 87] width 114 height 7
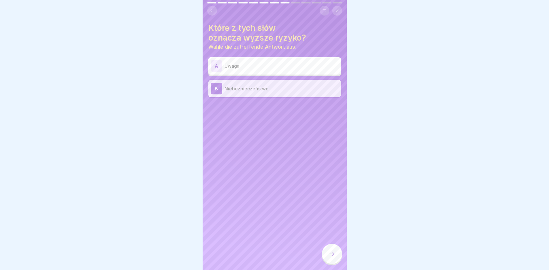
click at [333, 258] on icon at bounding box center [332, 254] width 7 height 7
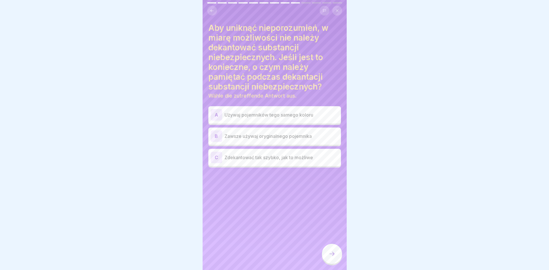
click at [265, 139] on p "Zawsze używaj oryginalnego pojemnika" at bounding box center [282, 136] width 114 height 7
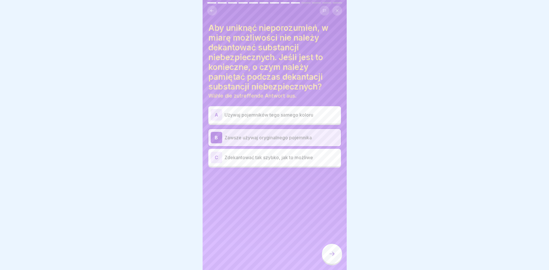
click at [335, 257] on icon at bounding box center [332, 254] width 7 height 7
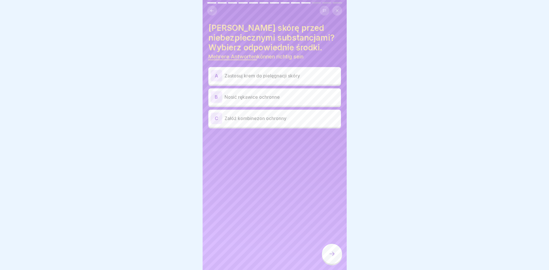
click at [278, 96] on p "Nosić rękawice ochronne" at bounding box center [282, 97] width 114 height 7
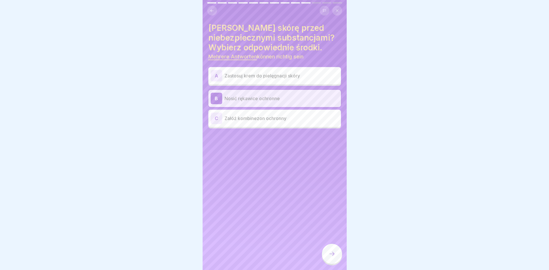
click at [289, 119] on p "Załóż kombinezon ochronny" at bounding box center [282, 118] width 114 height 7
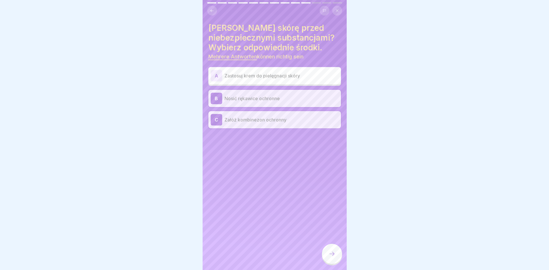
click at [334, 256] on icon at bounding box center [331, 254] width 5 height 4
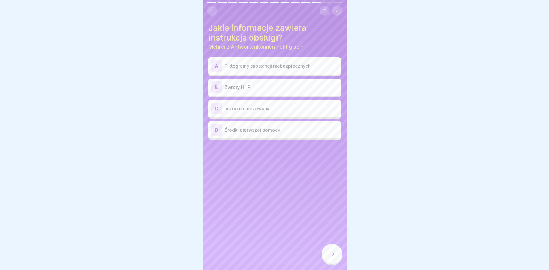
click at [267, 85] on p "Zwroty H i P" at bounding box center [282, 87] width 114 height 7
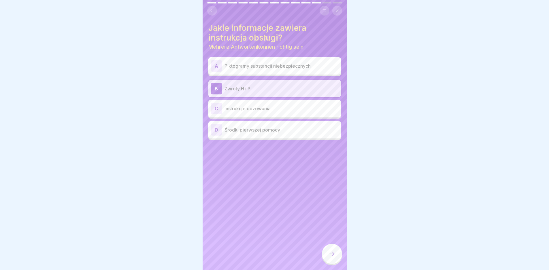
click at [283, 67] on p "Piktogramy substancji niebezpiecznych" at bounding box center [282, 66] width 114 height 7
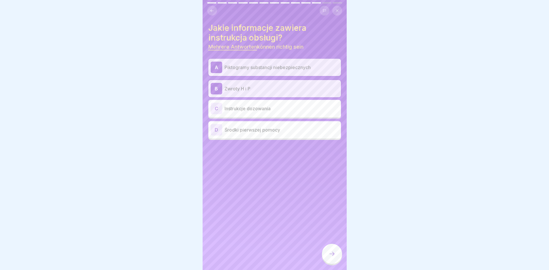
click at [270, 136] on div "D Środki pierwszej pomocy" at bounding box center [274, 129] width 133 height 17
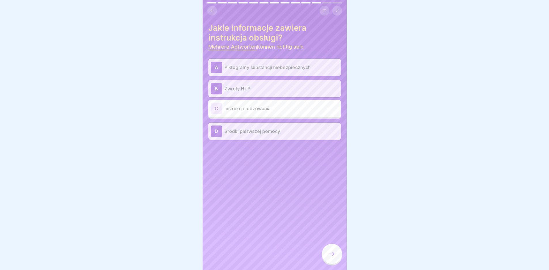
click at [336, 259] on div at bounding box center [332, 254] width 20 height 20
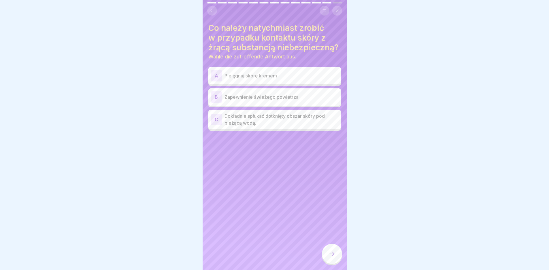
click at [273, 127] on p "Dokładnie spłukać dotknięty obszar skóry pod bieżącą wodą." at bounding box center [282, 120] width 114 height 14
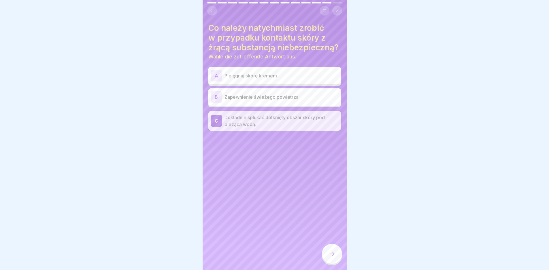
click at [306, 101] on div "B Zapewnienie świeżego powietrza" at bounding box center [275, 97] width 128 height 12
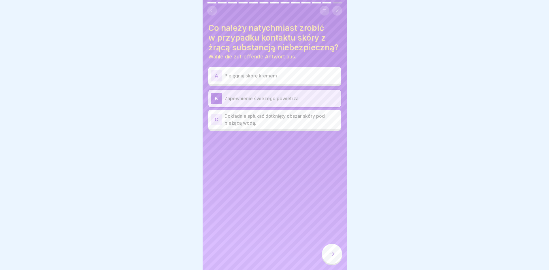
click at [273, 127] on p "Dokładnie spłukać dotknięty obszar skóry pod bieżącą wodą." at bounding box center [282, 120] width 114 height 14
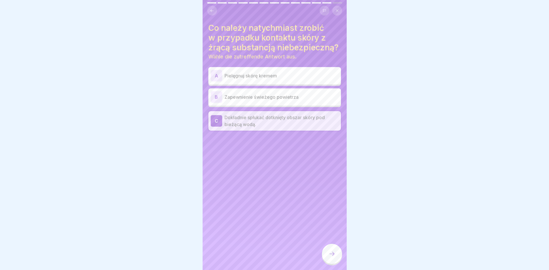
click at [331, 264] on div at bounding box center [332, 254] width 20 height 20
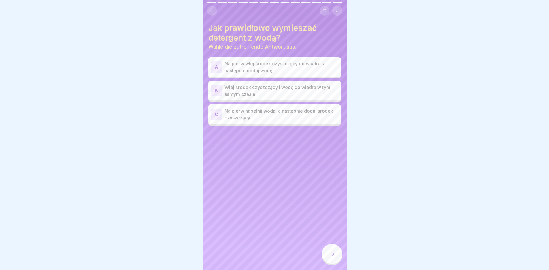
click at [268, 115] on p "Najpierw napełnij wodą, a następnie dodaj środek czyszczący" at bounding box center [282, 114] width 114 height 14
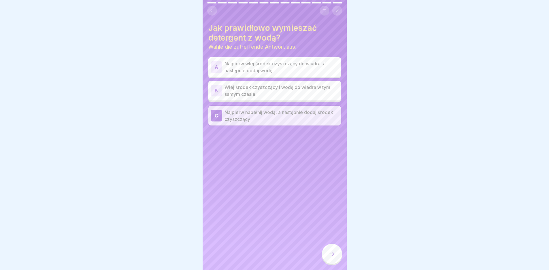
click at [336, 263] on div at bounding box center [332, 254] width 20 height 20
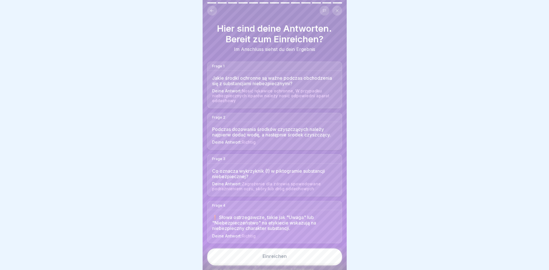
click at [291, 261] on button "Einreichen" at bounding box center [274, 257] width 135 height 16
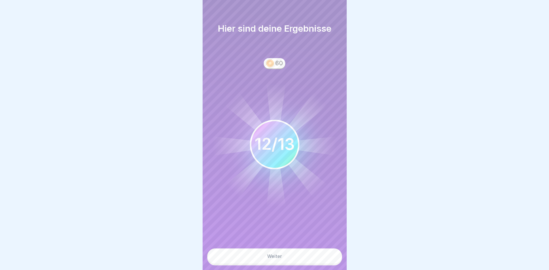
click at [290, 259] on button "Weiter" at bounding box center [274, 257] width 135 height 16
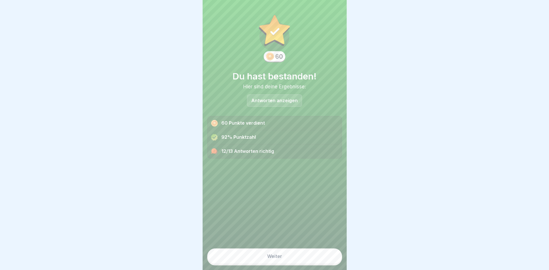
click at [282, 264] on button "Weiter" at bounding box center [274, 257] width 135 height 16
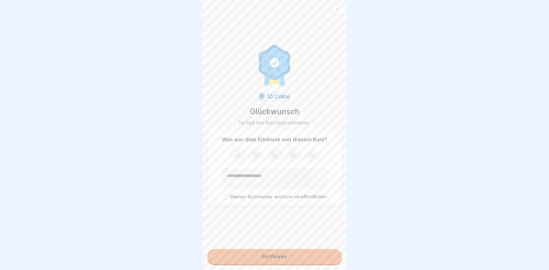
click at [290, 261] on button "Fortfahren" at bounding box center [274, 256] width 135 height 15
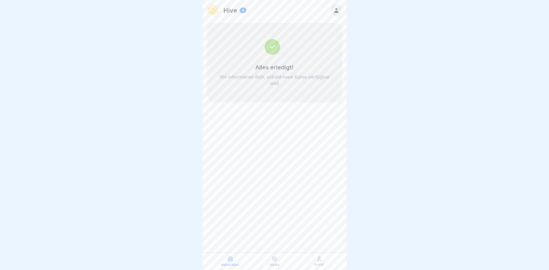
click at [321, 262] on icon at bounding box center [319, 259] width 6 height 6
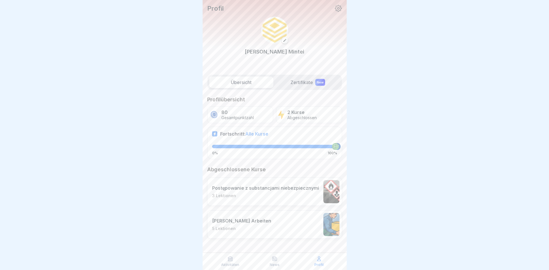
click at [296, 84] on label "Zertifikate New" at bounding box center [308, 83] width 64 height 12
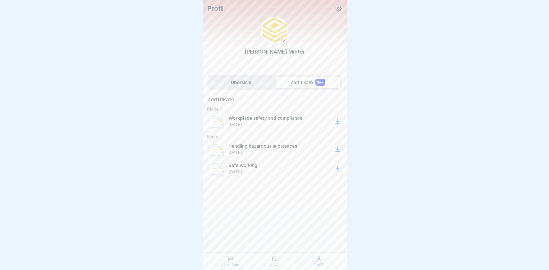
click at [338, 123] on icon at bounding box center [337, 121] width 7 height 7
click at [338, 151] on icon at bounding box center [337, 149] width 7 height 7
click at [337, 169] on icon at bounding box center [337, 168] width 5 height 5
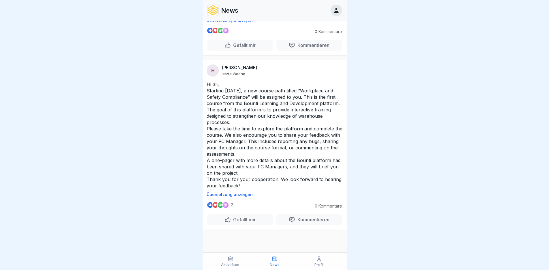
scroll to position [4, 0]
